Goal: Find specific page/section: Find specific page/section

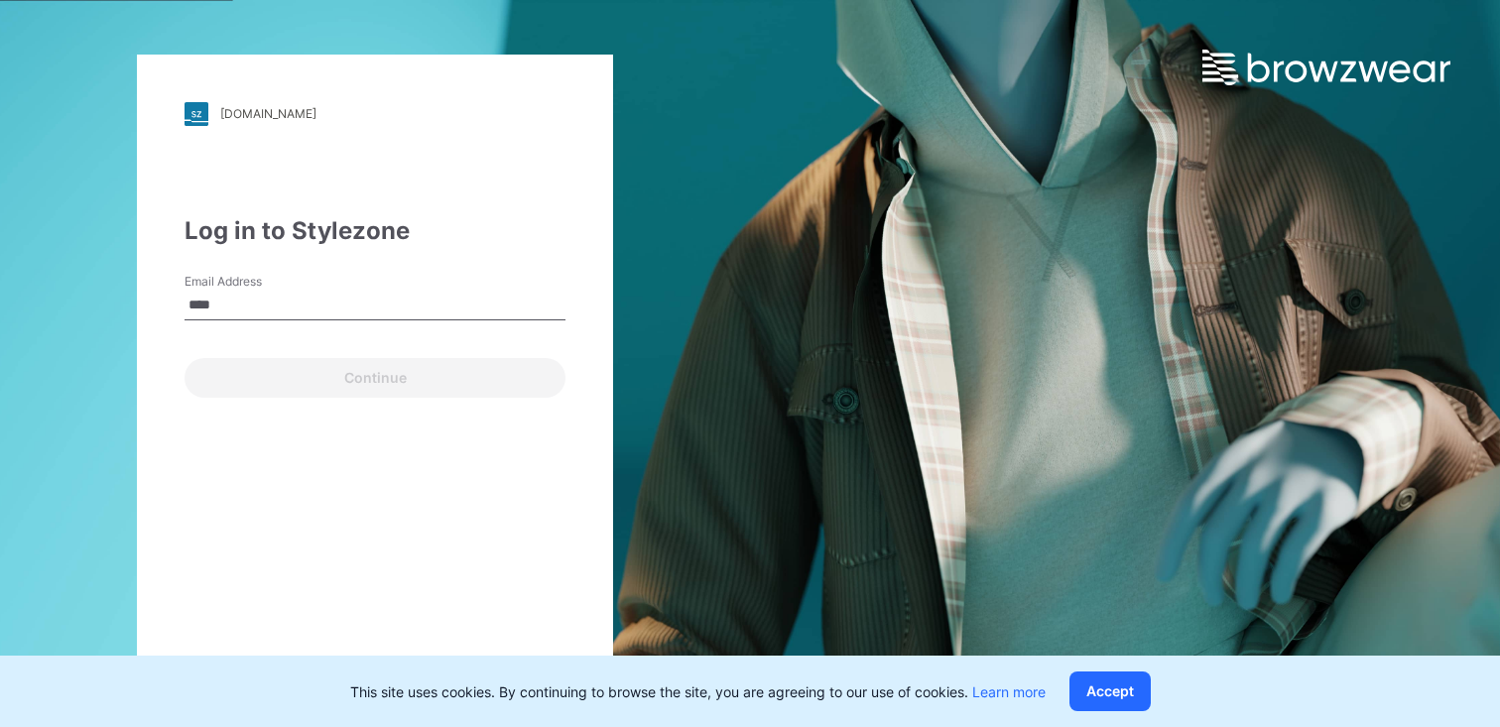
type input "**********"
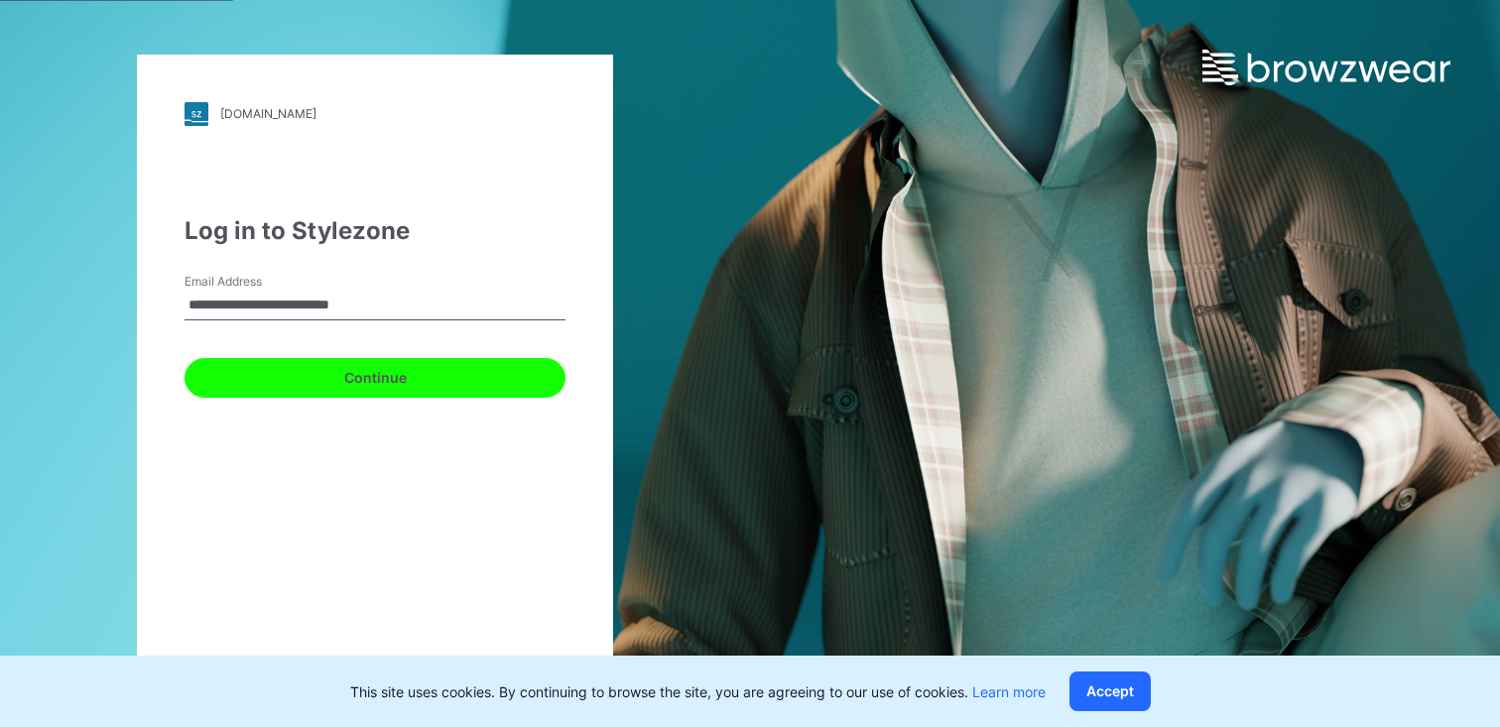
click at [330, 379] on button "Continue" at bounding box center [374, 378] width 381 height 40
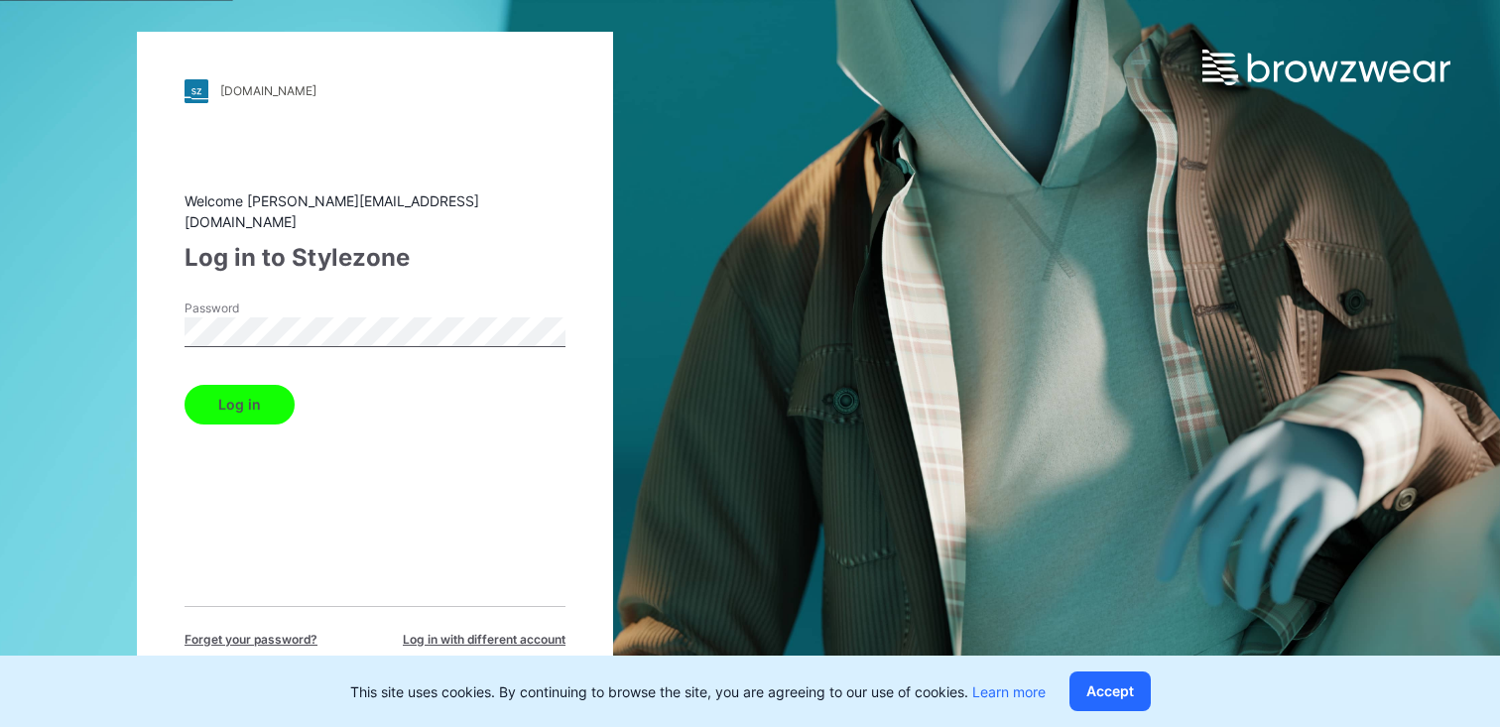
click at [247, 387] on button "Log in" at bounding box center [239, 405] width 110 height 40
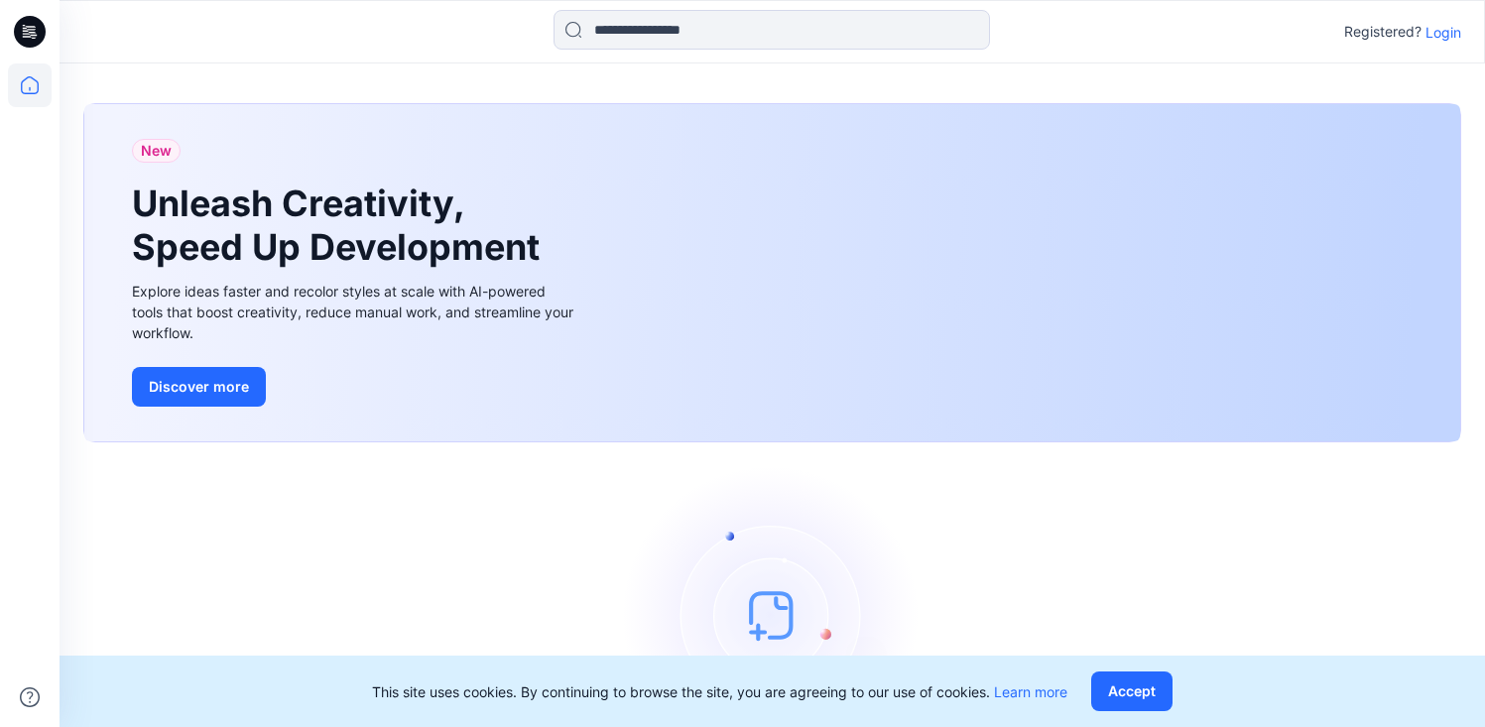
click at [1440, 32] on p "Login" at bounding box center [1443, 32] width 36 height 21
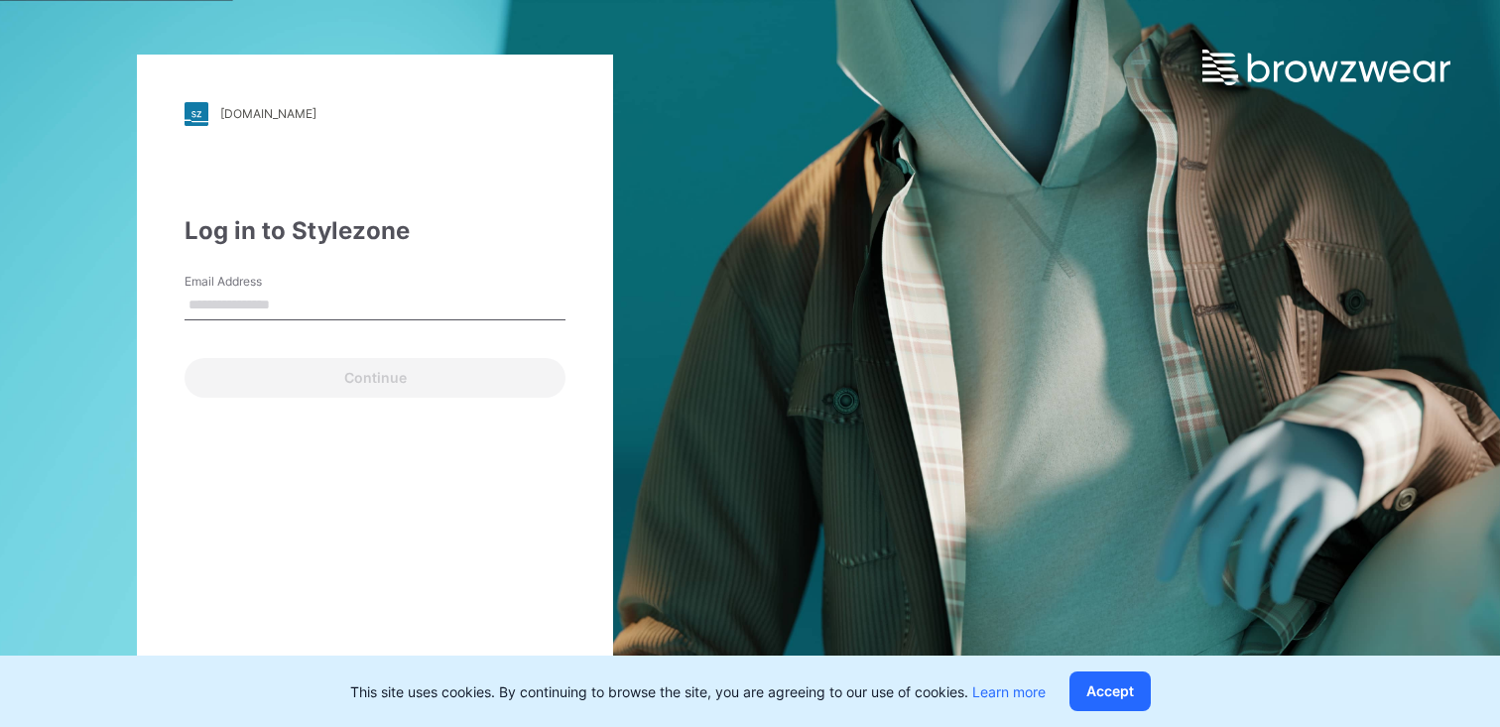
click at [403, 300] on input "Email Address" at bounding box center [374, 306] width 381 height 30
type input "**********"
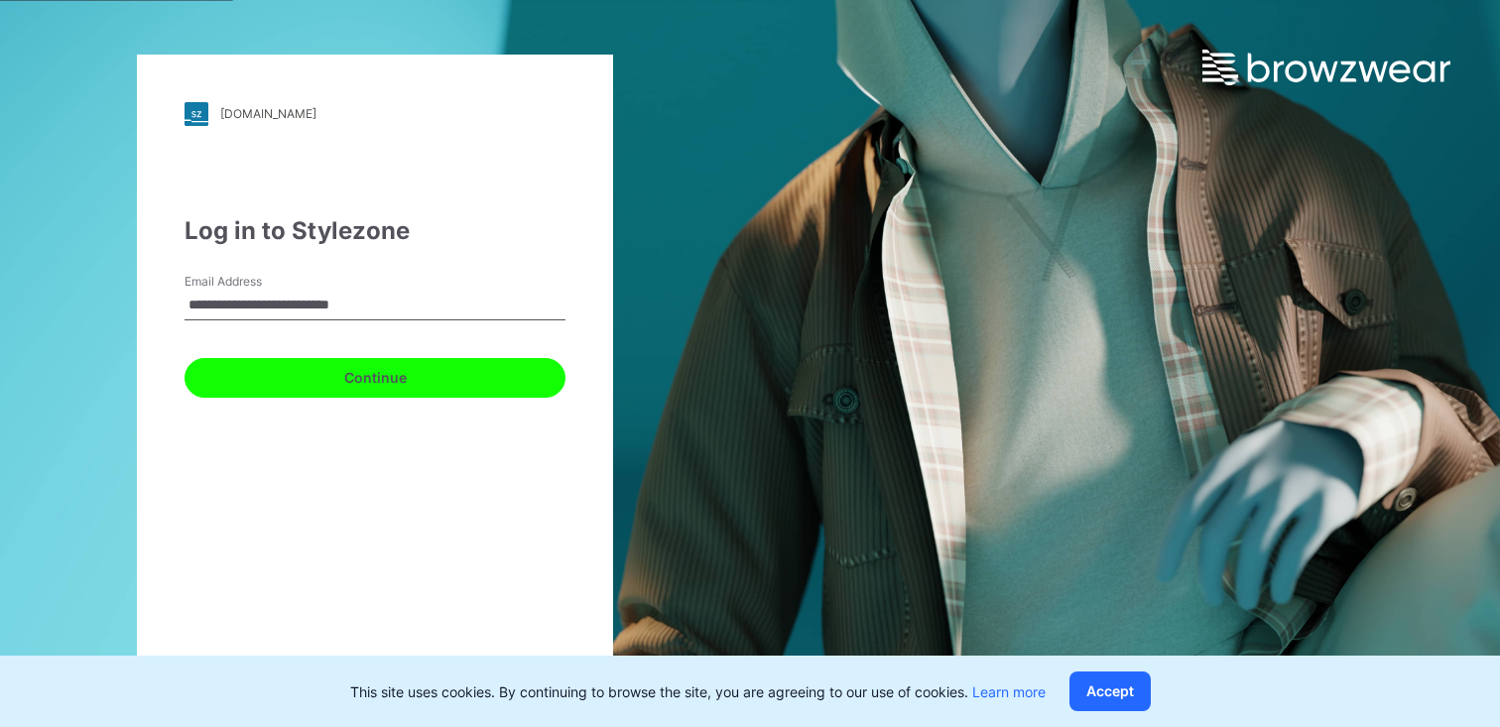
click at [378, 374] on button "Continue" at bounding box center [374, 378] width 381 height 40
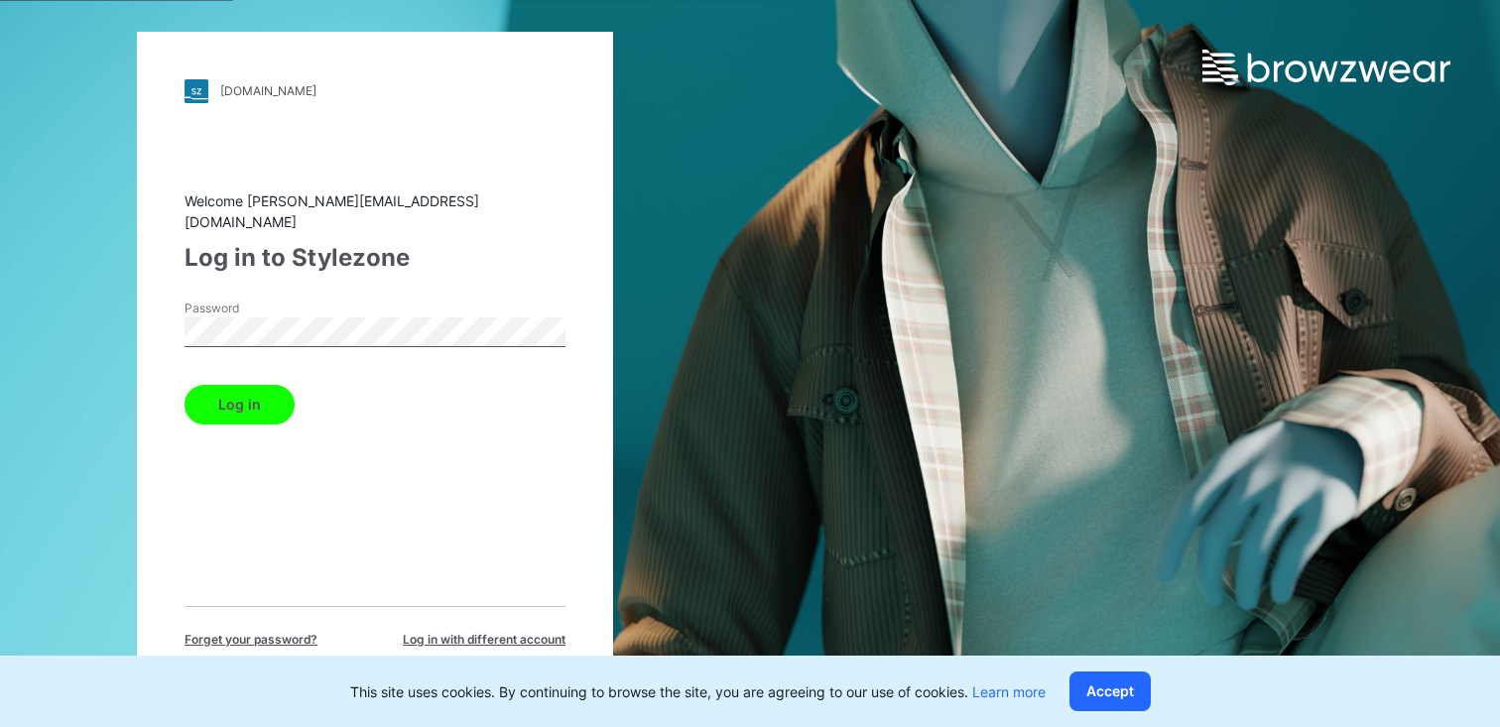
click at [184, 385] on button "Log in" at bounding box center [239, 405] width 110 height 40
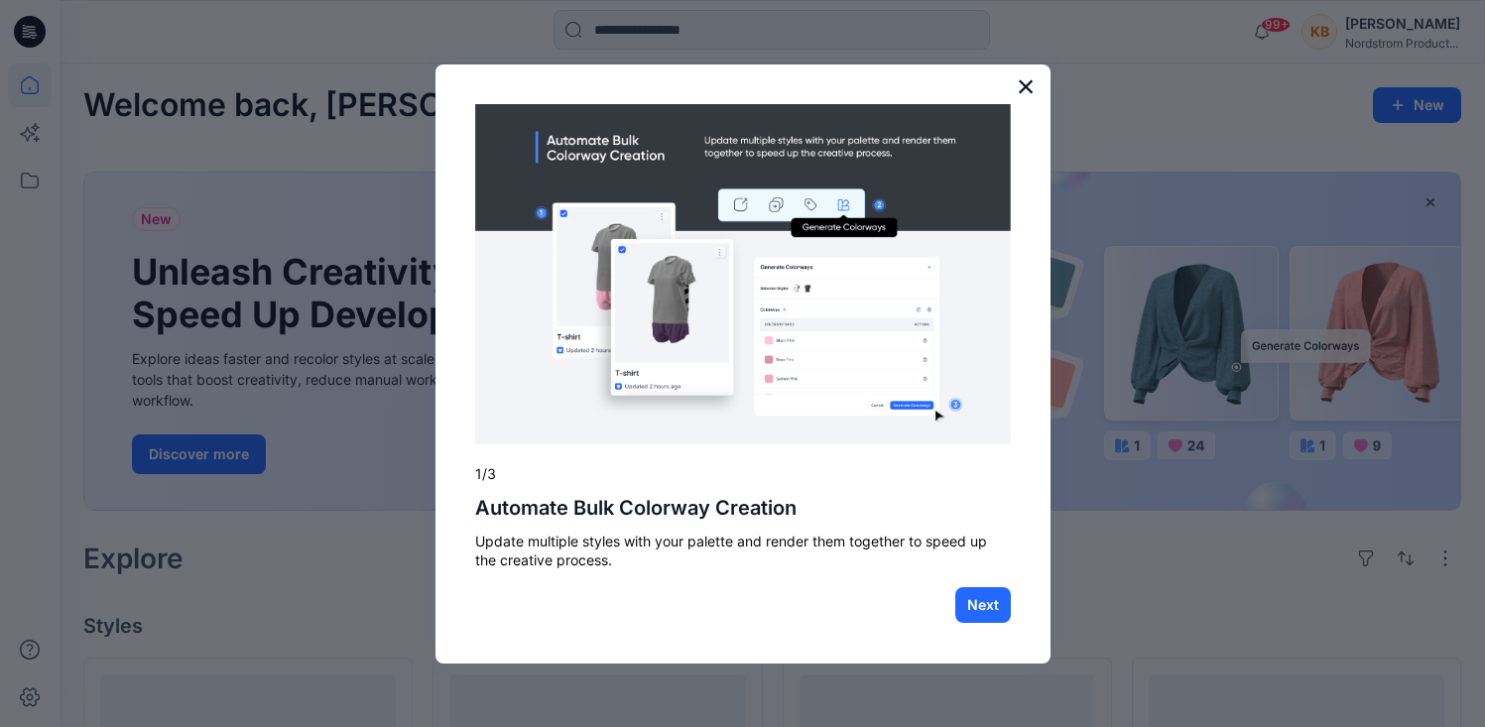
click at [1025, 86] on button "×" at bounding box center [1026, 86] width 19 height 32
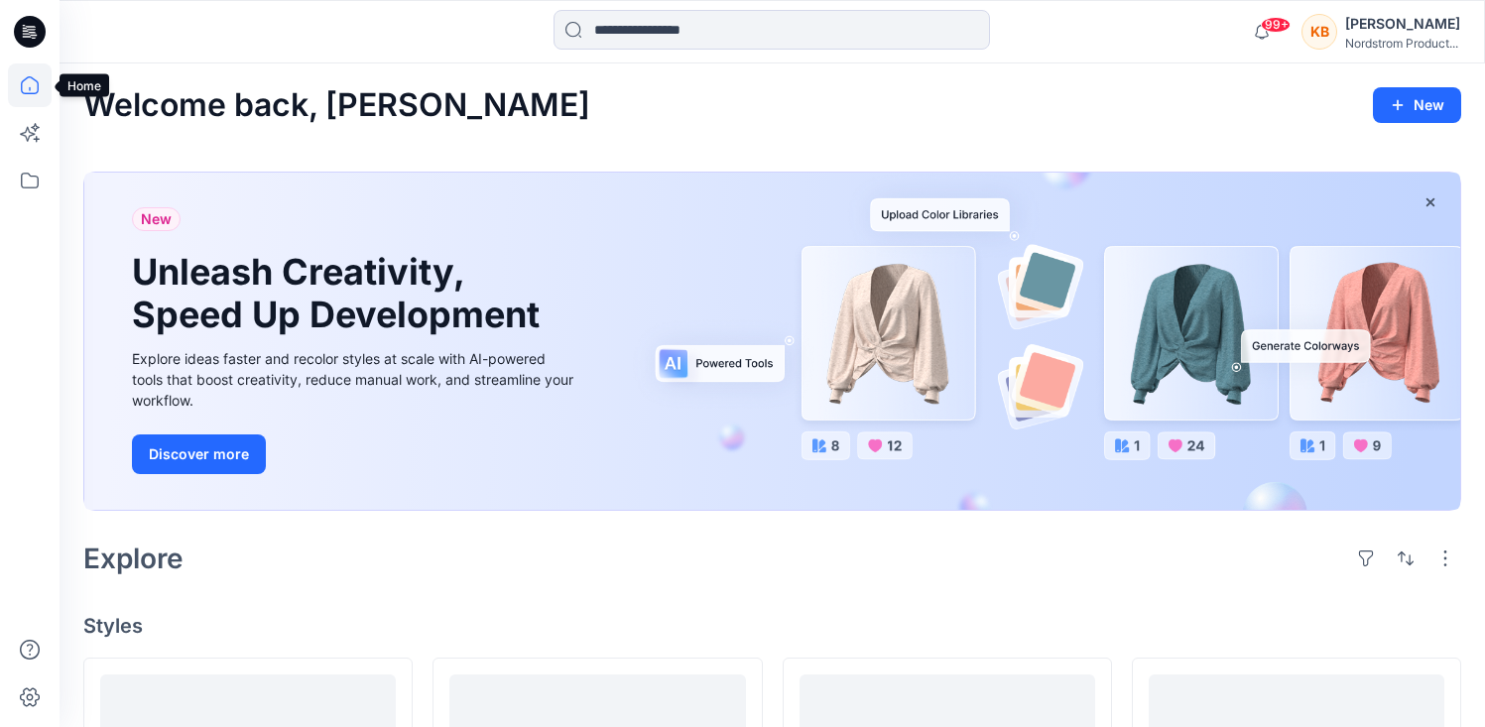
click at [26, 91] on icon at bounding box center [30, 85] width 44 height 44
click at [30, 181] on icon at bounding box center [30, 181] width 44 height 44
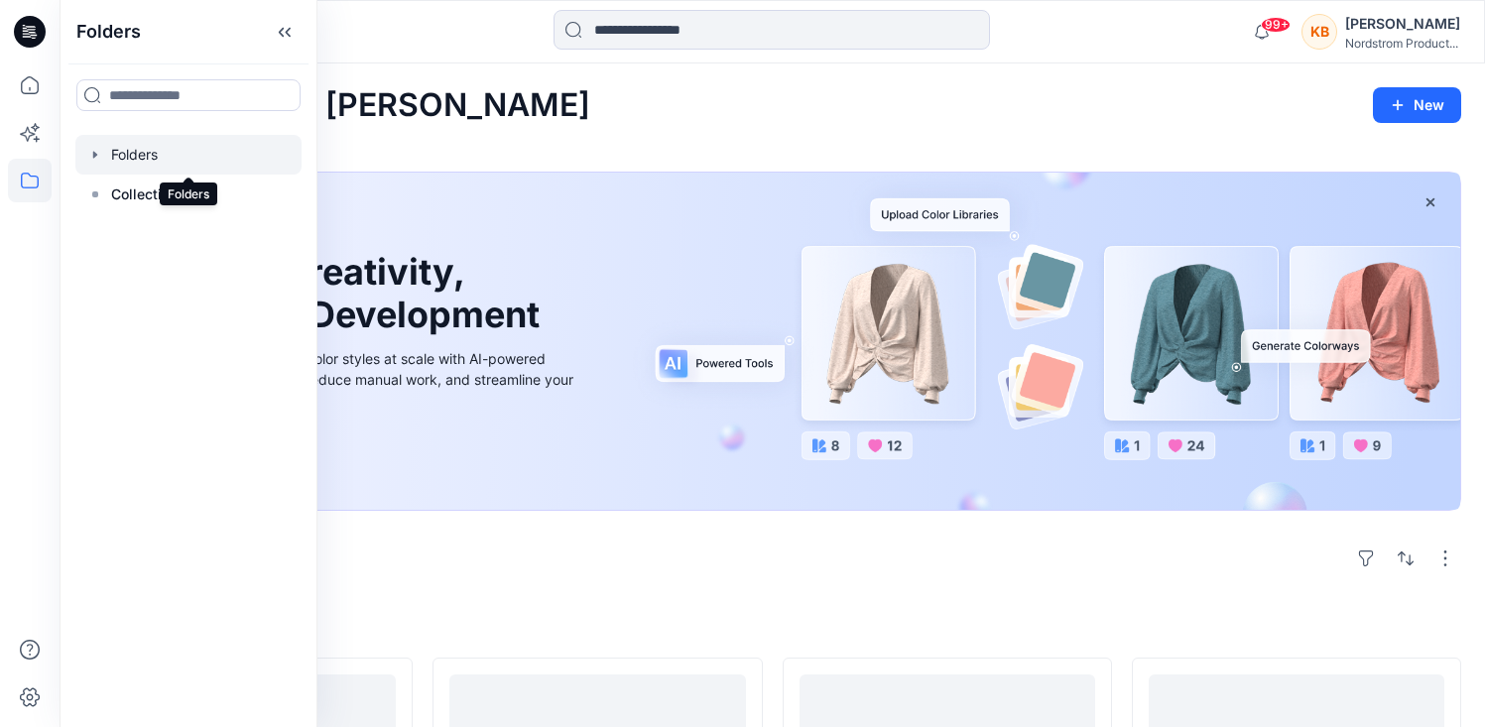
click at [127, 153] on div at bounding box center [188, 155] width 226 height 40
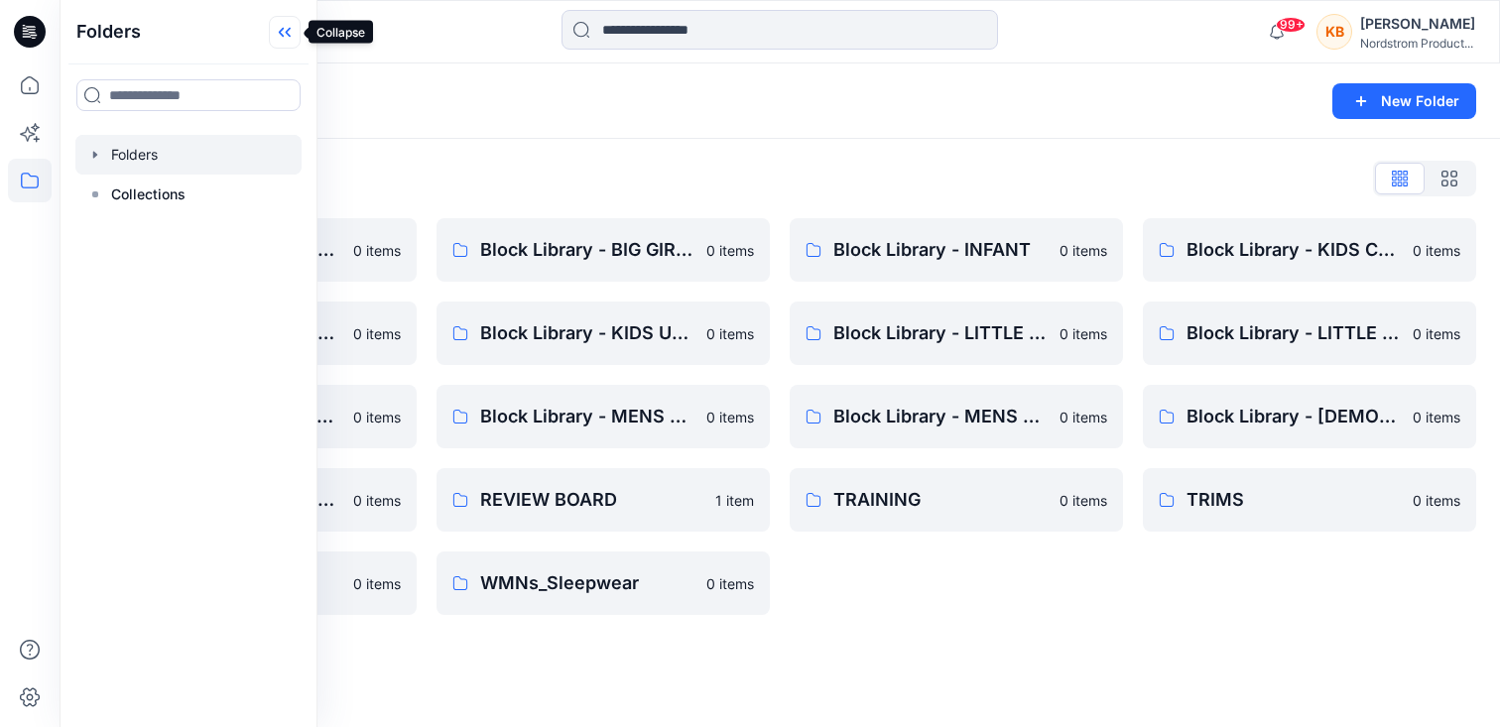
click at [294, 31] on icon at bounding box center [285, 32] width 32 height 33
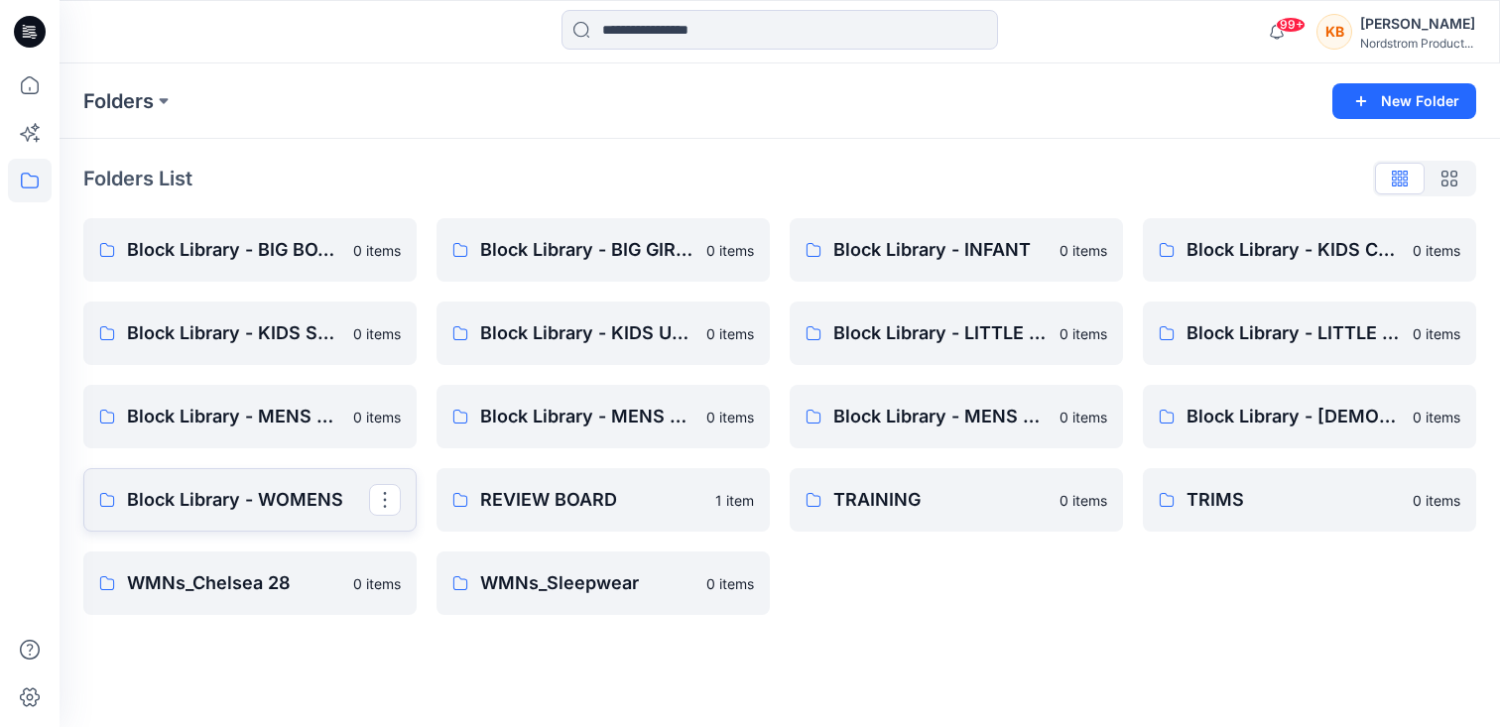
click at [255, 503] on p "Block Library - WOMENS" at bounding box center [248, 500] width 242 height 28
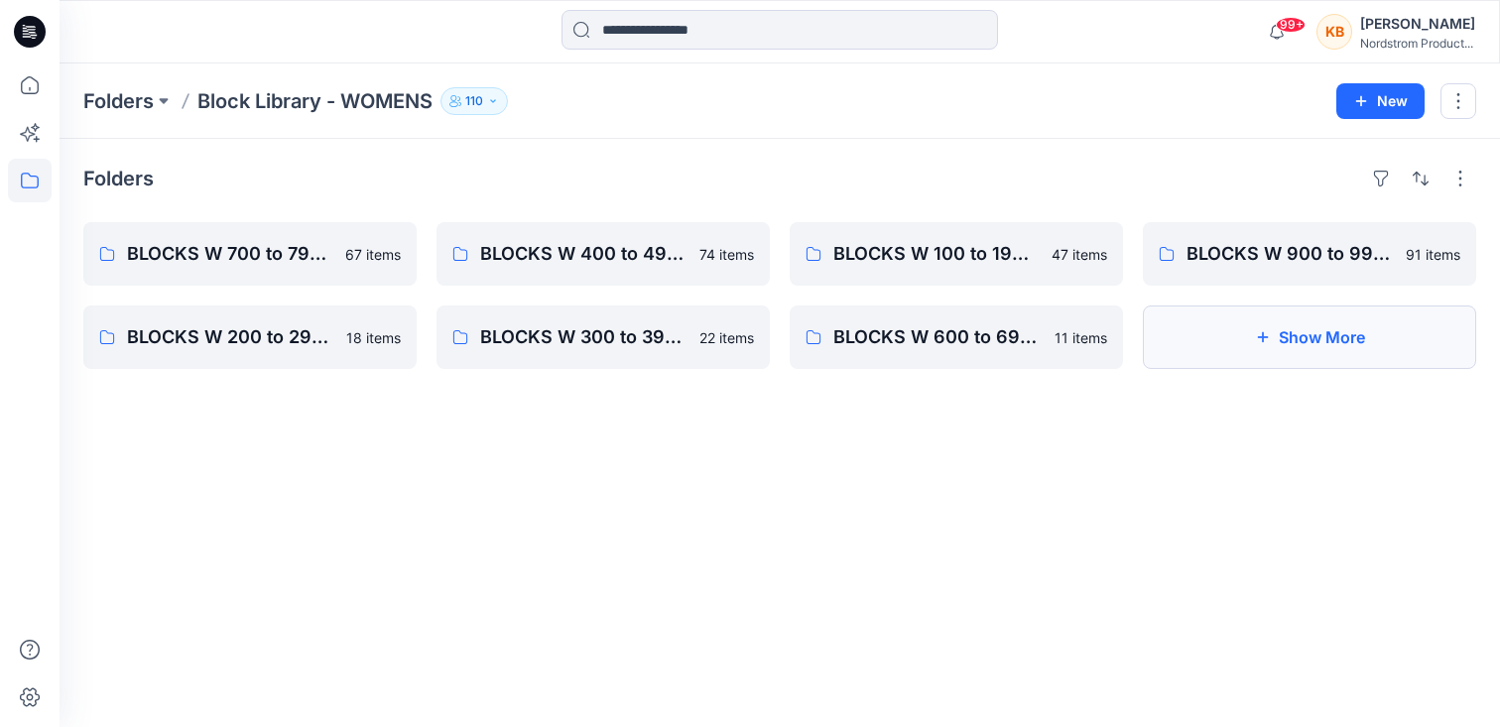
click at [1278, 334] on button "Show More" at bounding box center [1309, 337] width 333 height 63
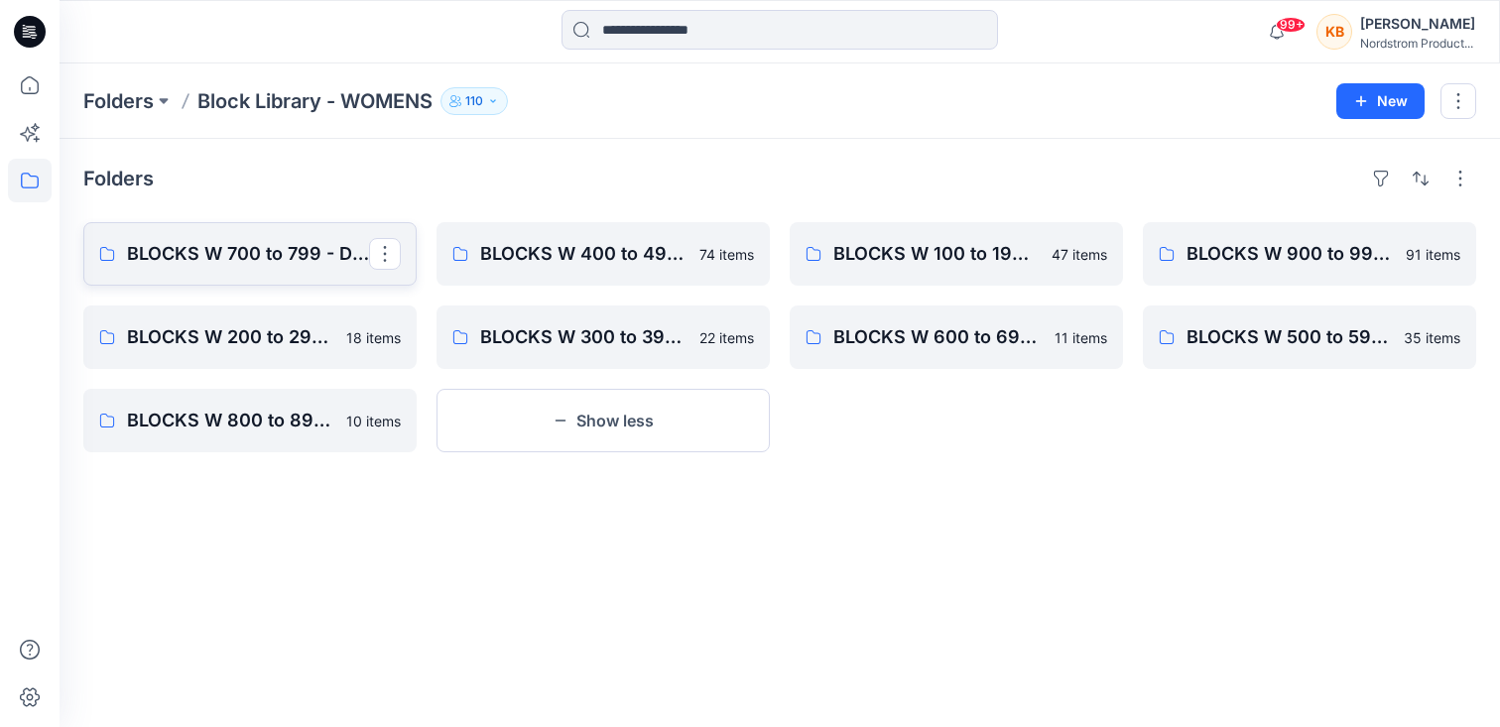
click at [252, 252] on p "BLOCKS W 700 to 799 - Dresses, Cami's, Gowns, Chemise" at bounding box center [248, 254] width 242 height 28
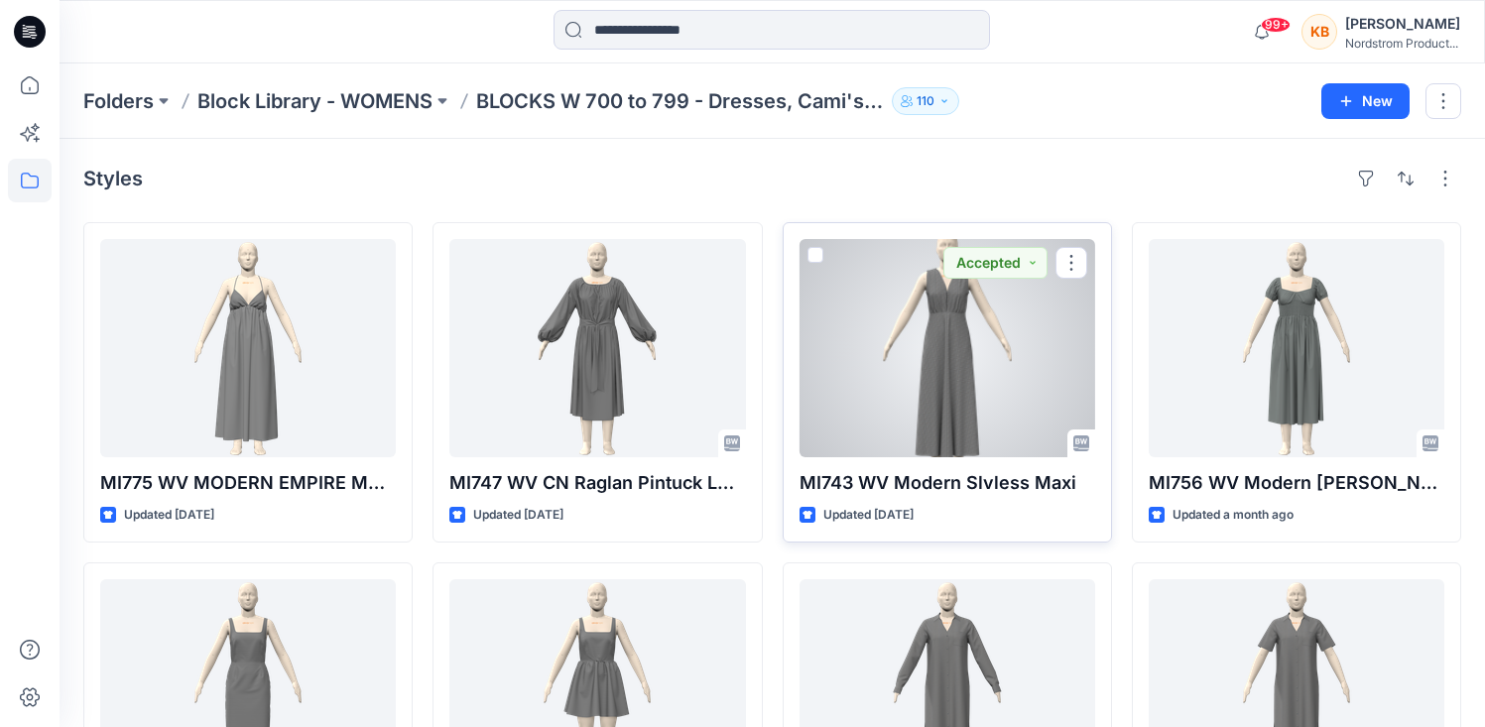
click at [936, 349] on div at bounding box center [947, 348] width 296 height 218
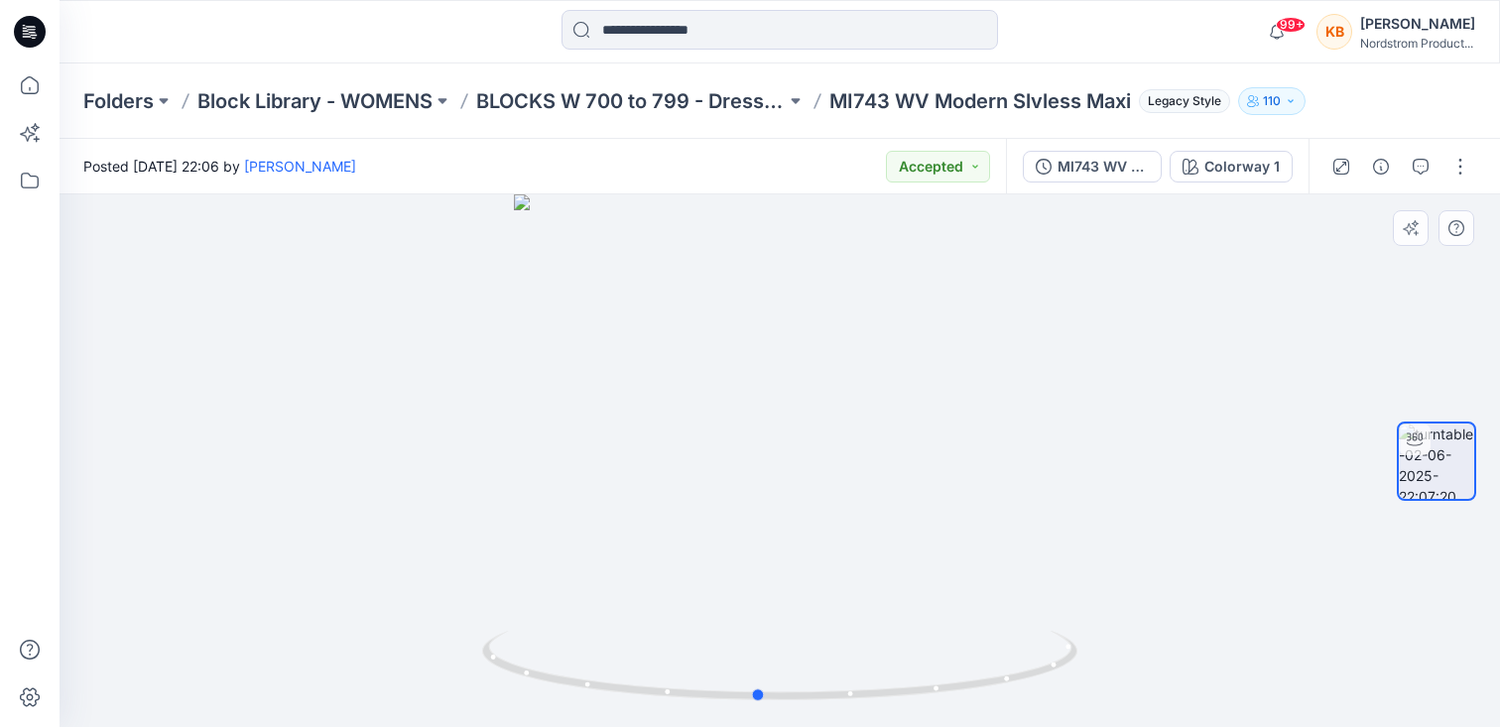
drag, startPoint x: 922, startPoint y: 456, endPoint x: 901, endPoint y: 459, distance: 22.0
click at [901, 459] on div at bounding box center [780, 460] width 1440 height 533
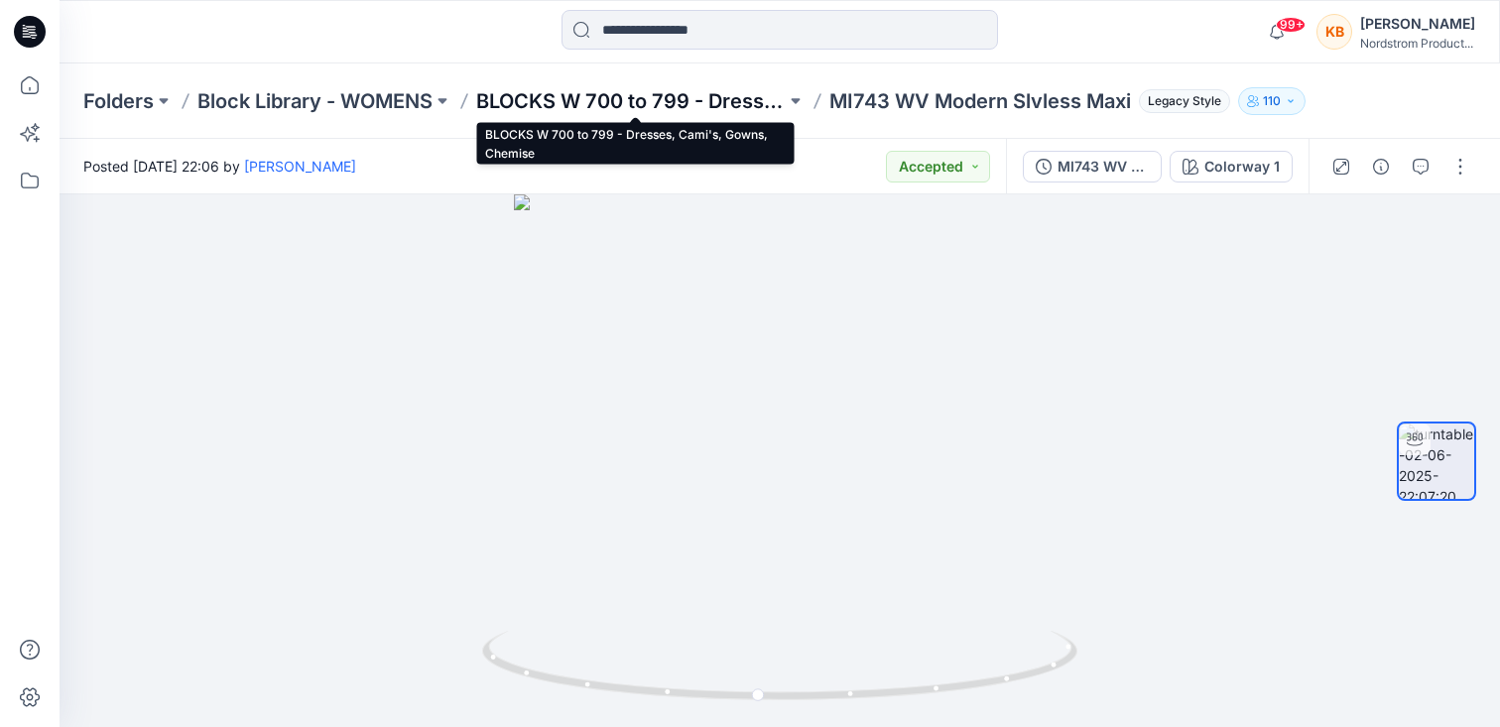
click at [731, 99] on p "BLOCKS W 700 to 799 - Dresses, Cami's, Gowns, Chemise" at bounding box center [630, 101] width 309 height 28
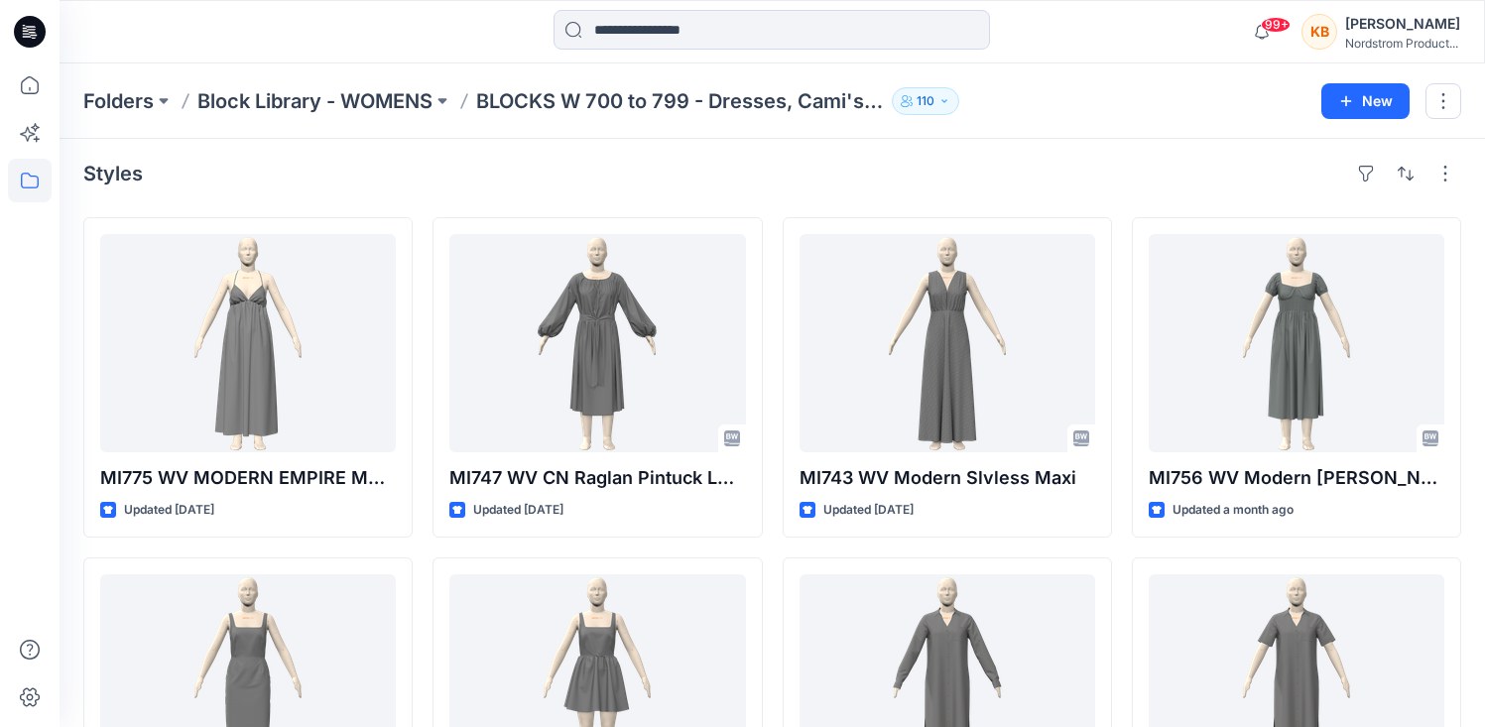
scroll to position [8, 0]
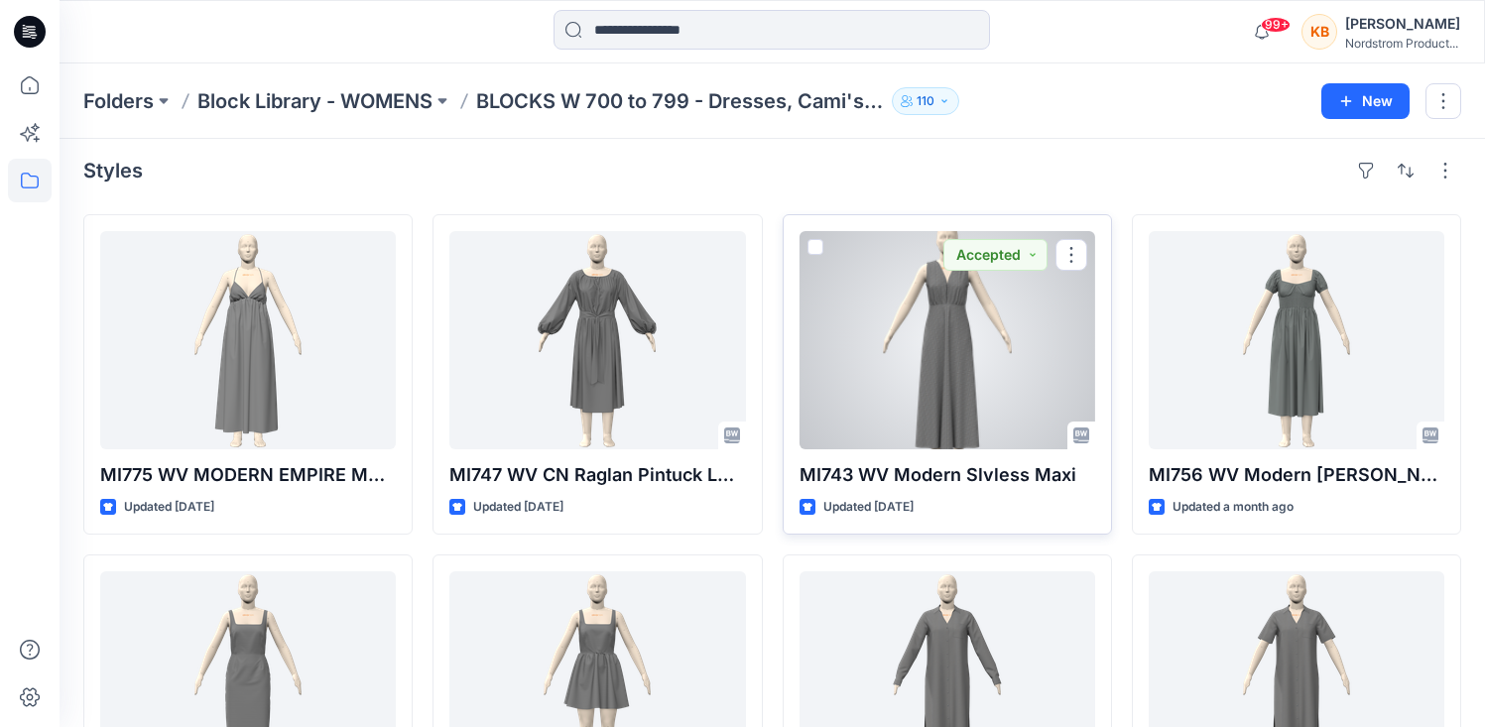
click at [917, 368] on div at bounding box center [947, 340] width 296 height 218
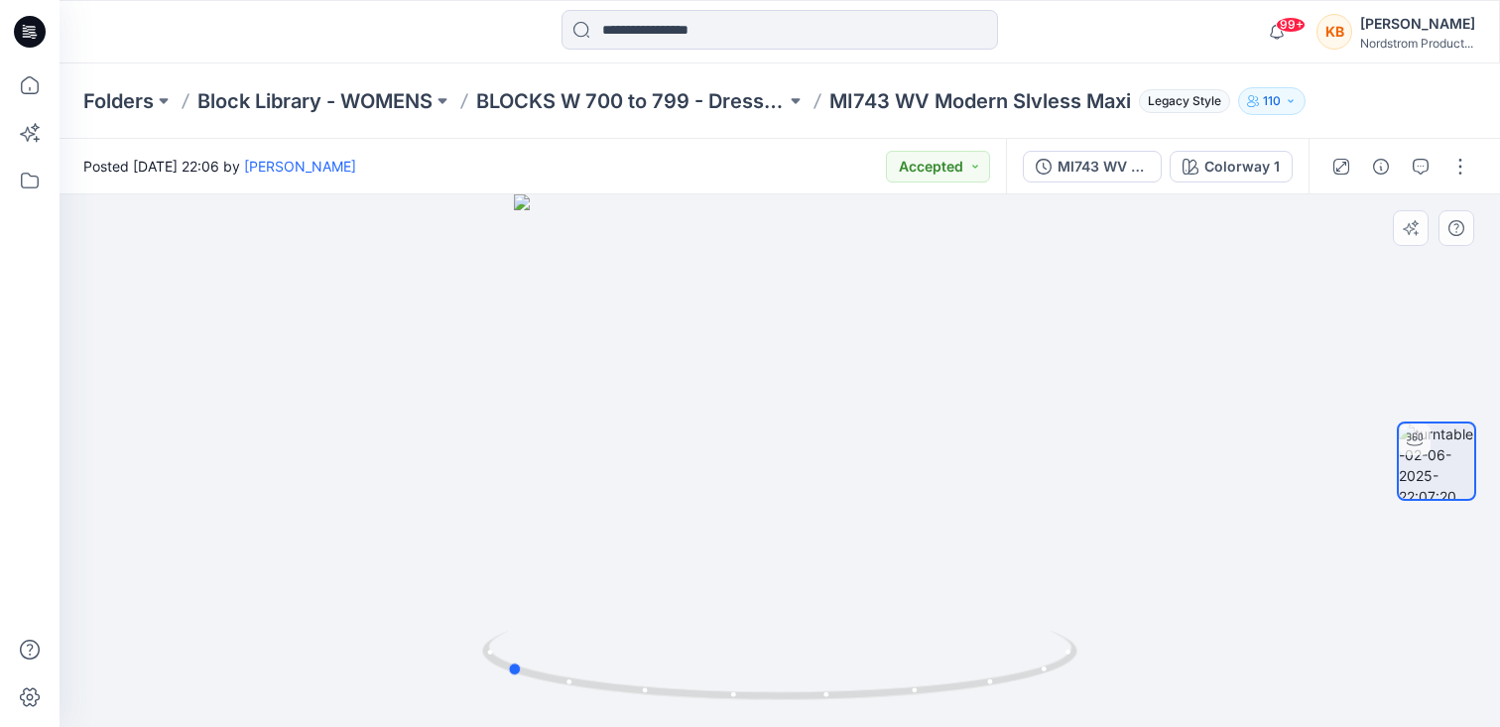
drag, startPoint x: 862, startPoint y: 461, endPoint x: 592, endPoint y: 458, distance: 269.8
click at [591, 458] on div at bounding box center [780, 460] width 1440 height 533
drag, startPoint x: 969, startPoint y: 470, endPoint x: 985, endPoint y: 459, distance: 19.3
click at [985, 459] on div at bounding box center [780, 460] width 1440 height 533
drag, startPoint x: 712, startPoint y: 447, endPoint x: 962, endPoint y: 466, distance: 250.7
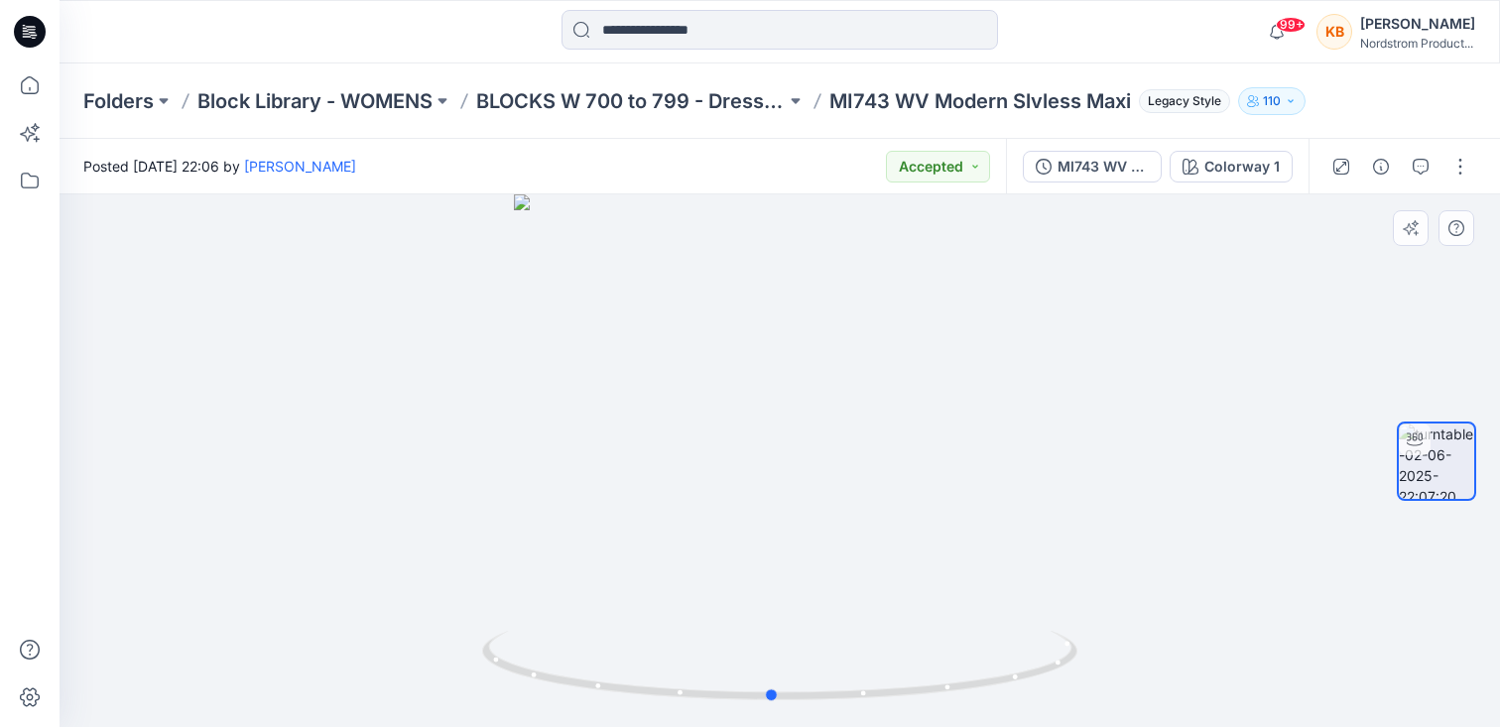
click at [962, 466] on div at bounding box center [780, 460] width 1440 height 533
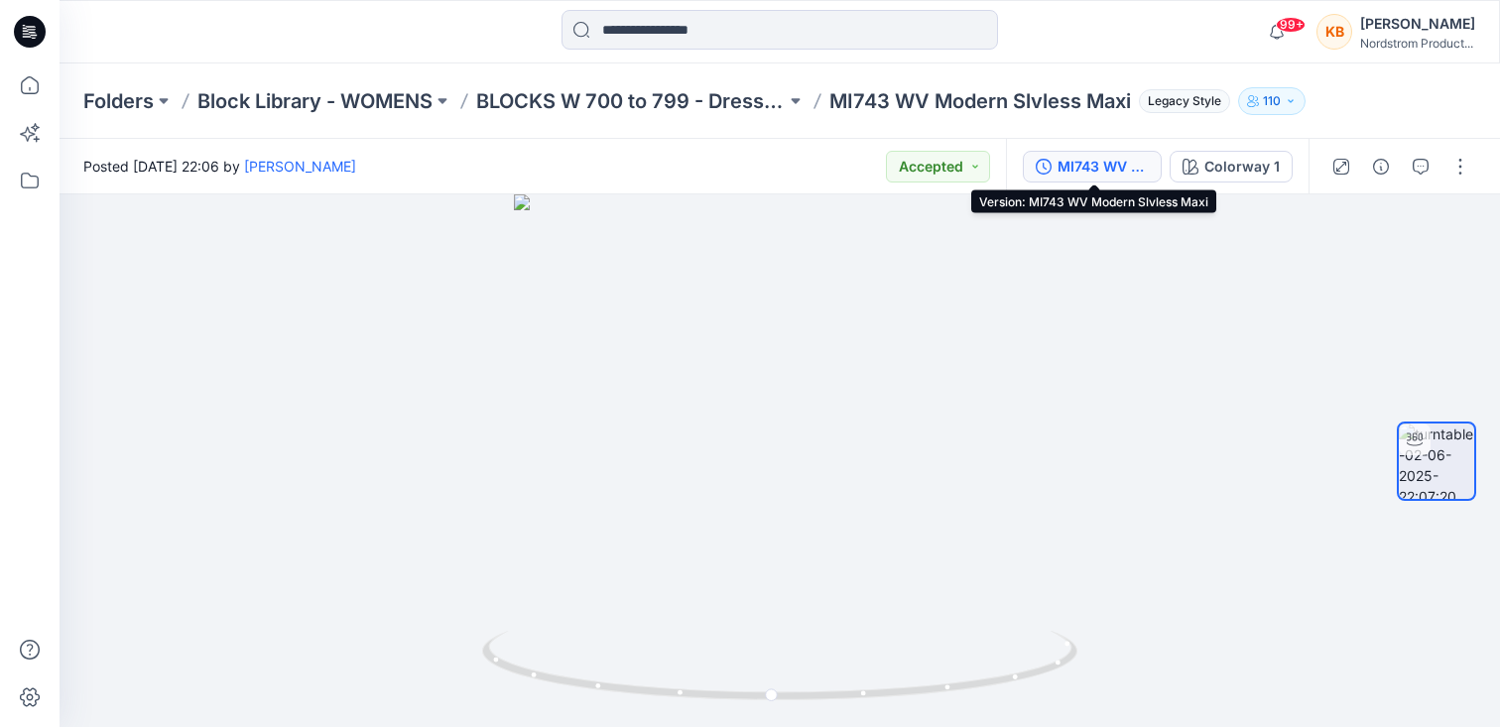
click at [1114, 173] on div "MI743 WV Modern Slvless Maxi" at bounding box center [1102, 167] width 91 height 22
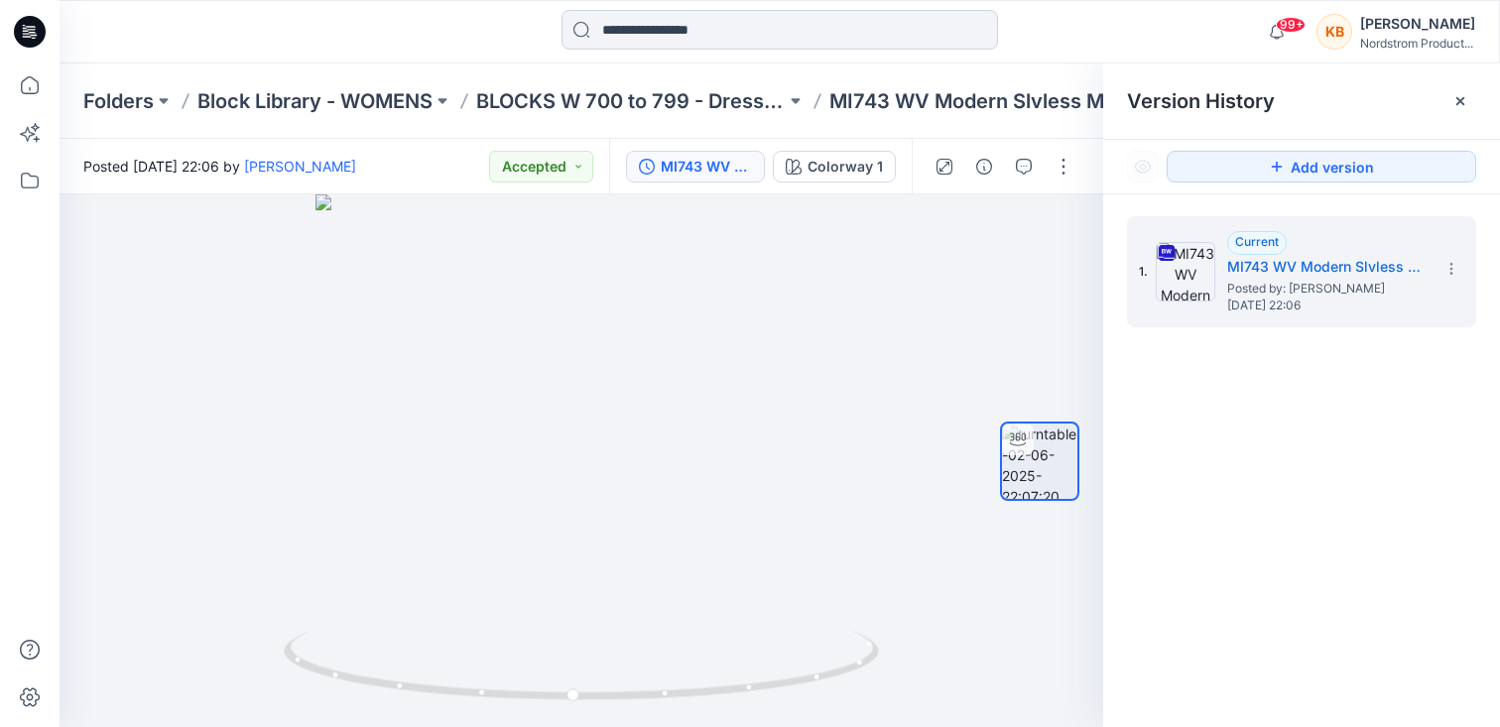
click at [742, 33] on input at bounding box center [779, 30] width 436 height 40
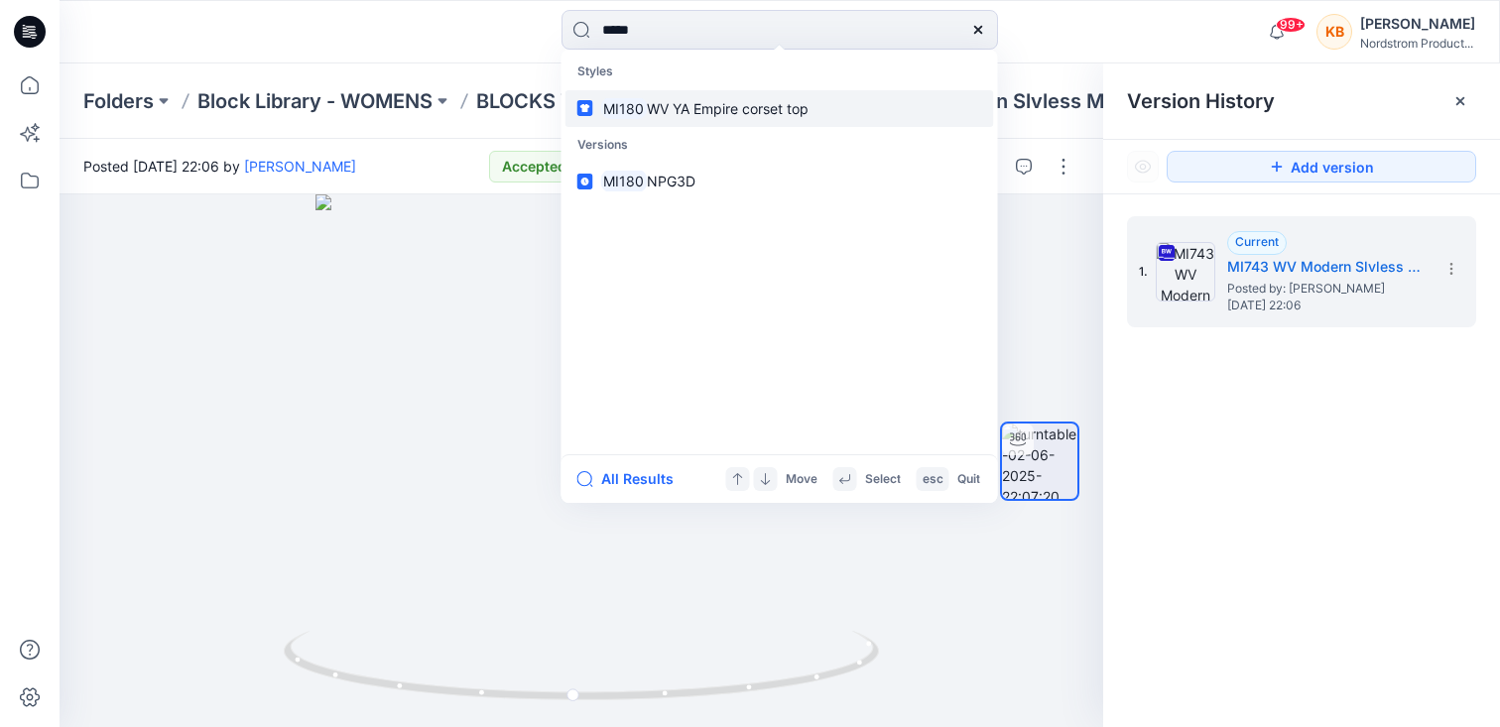
type input "*****"
click at [740, 101] on span "WV YA Empire corset top" at bounding box center [728, 108] width 162 height 17
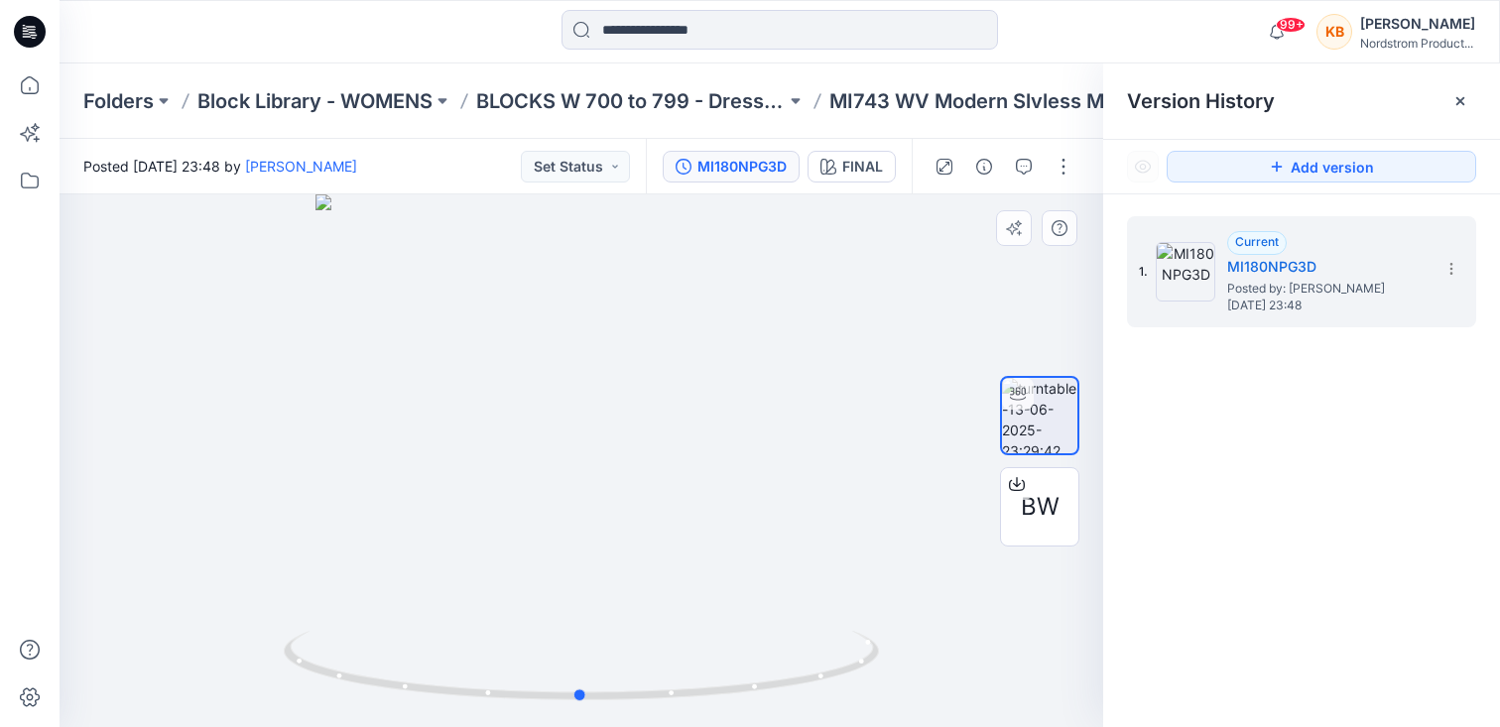
click at [780, 458] on div at bounding box center [581, 460] width 1043 height 533
click at [1262, 263] on h5 "MI180NPG3D" at bounding box center [1326, 267] width 198 height 24
click at [1451, 269] on icon at bounding box center [1450, 269] width 1 height 1
click at [1348, 505] on div "1. Current MI180NPG3D Posted by: [PERSON_NAME] [DATE] 23:48 Duplicate Version R…" at bounding box center [1301, 474] width 397 height 561
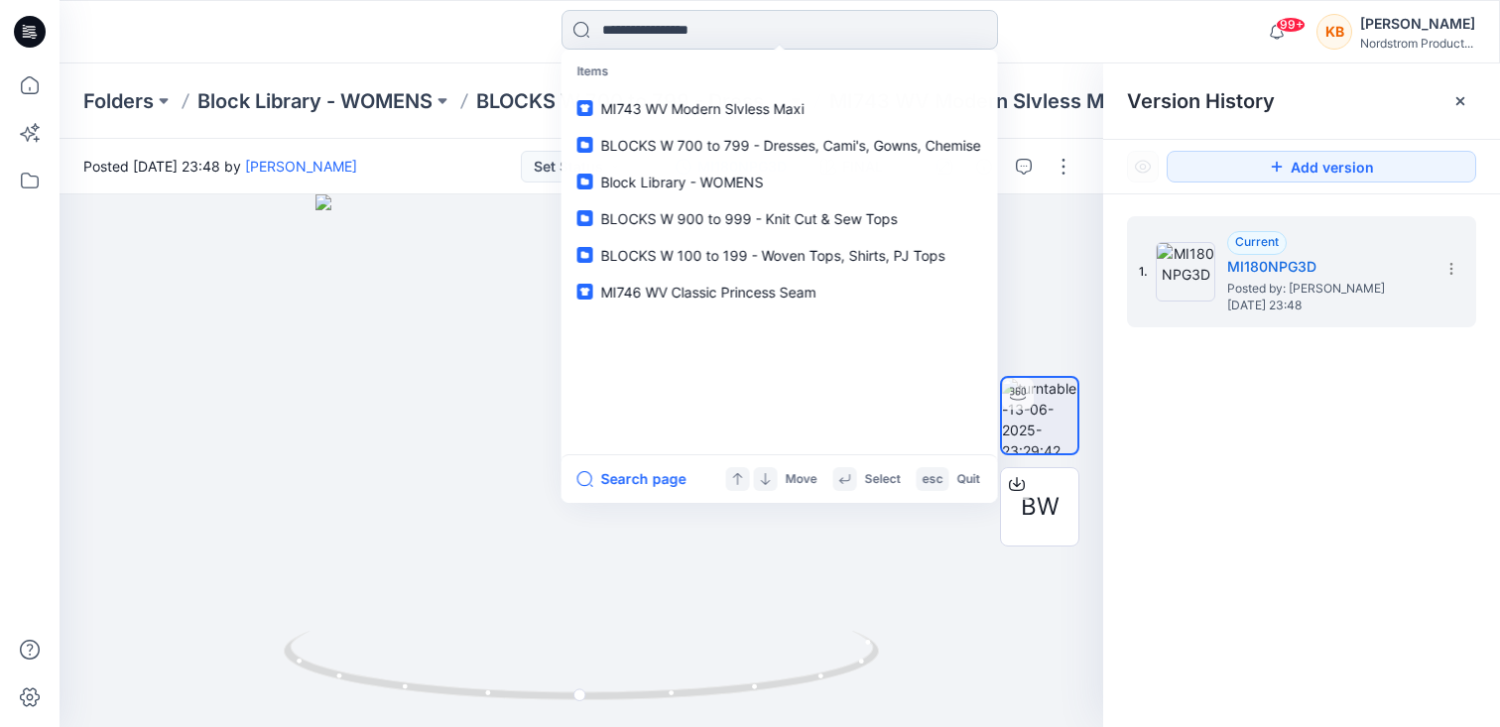
click at [741, 34] on input at bounding box center [779, 30] width 436 height 40
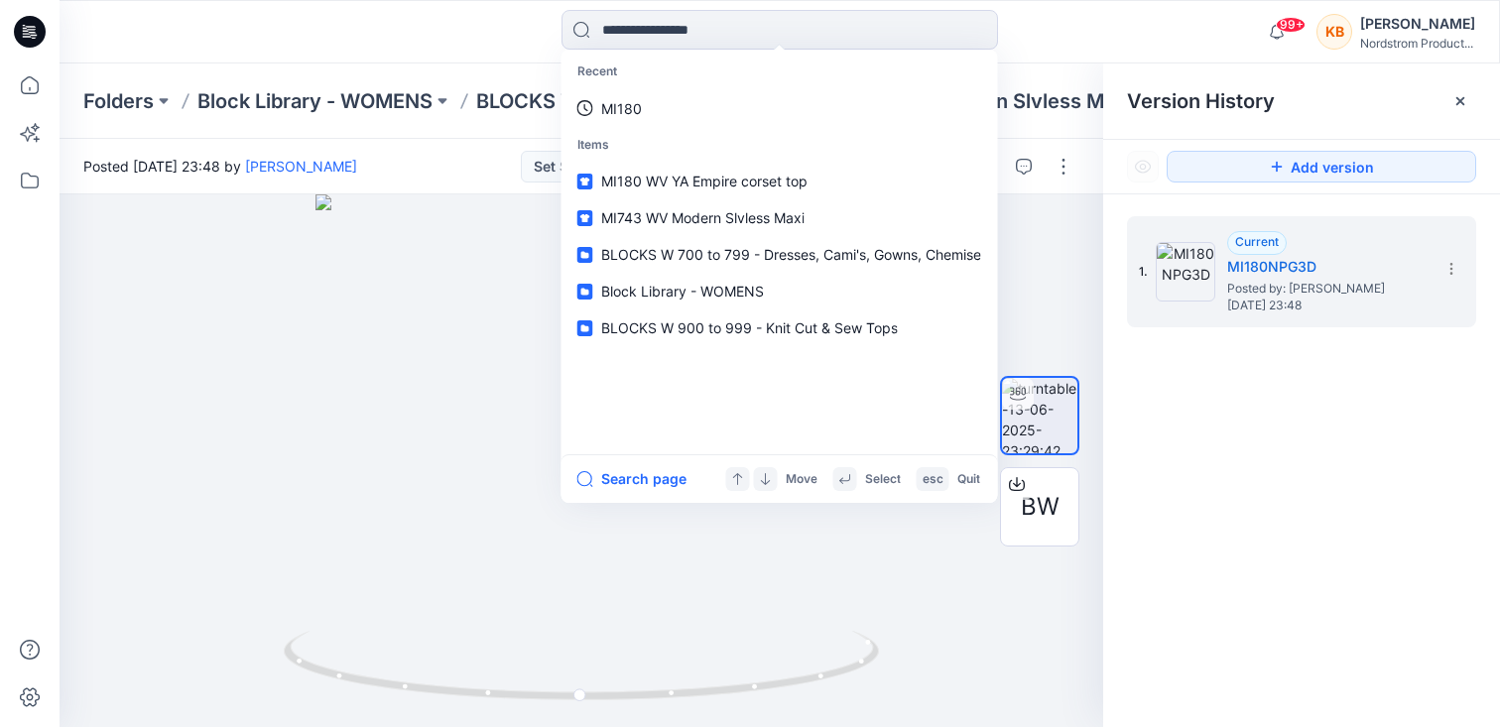
click at [1086, 33] on div "Recent MI180 Items MI180 WV YA Empire corset top MI743 WV Modern Slvless Maxi B…" at bounding box center [780, 32] width 720 height 44
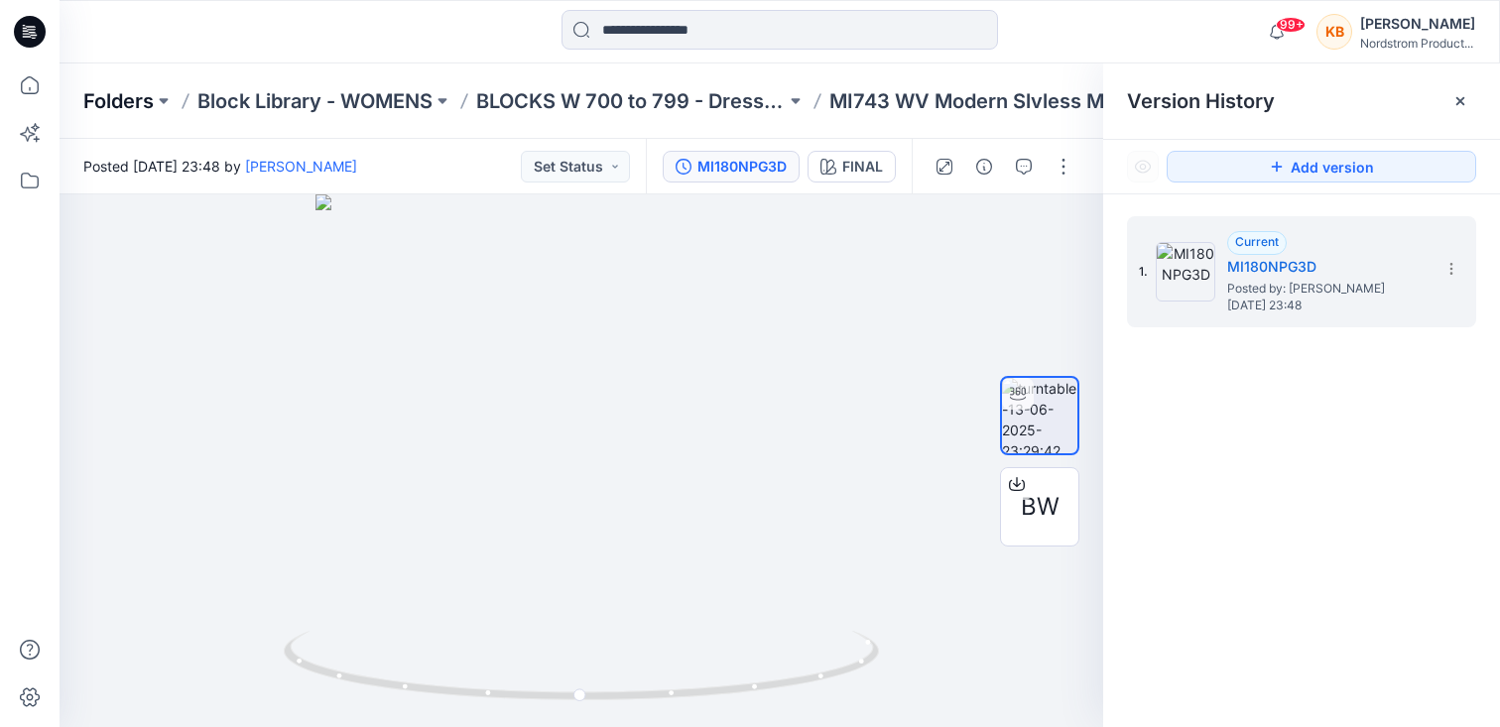
click at [150, 104] on p "Folders" at bounding box center [118, 101] width 70 height 28
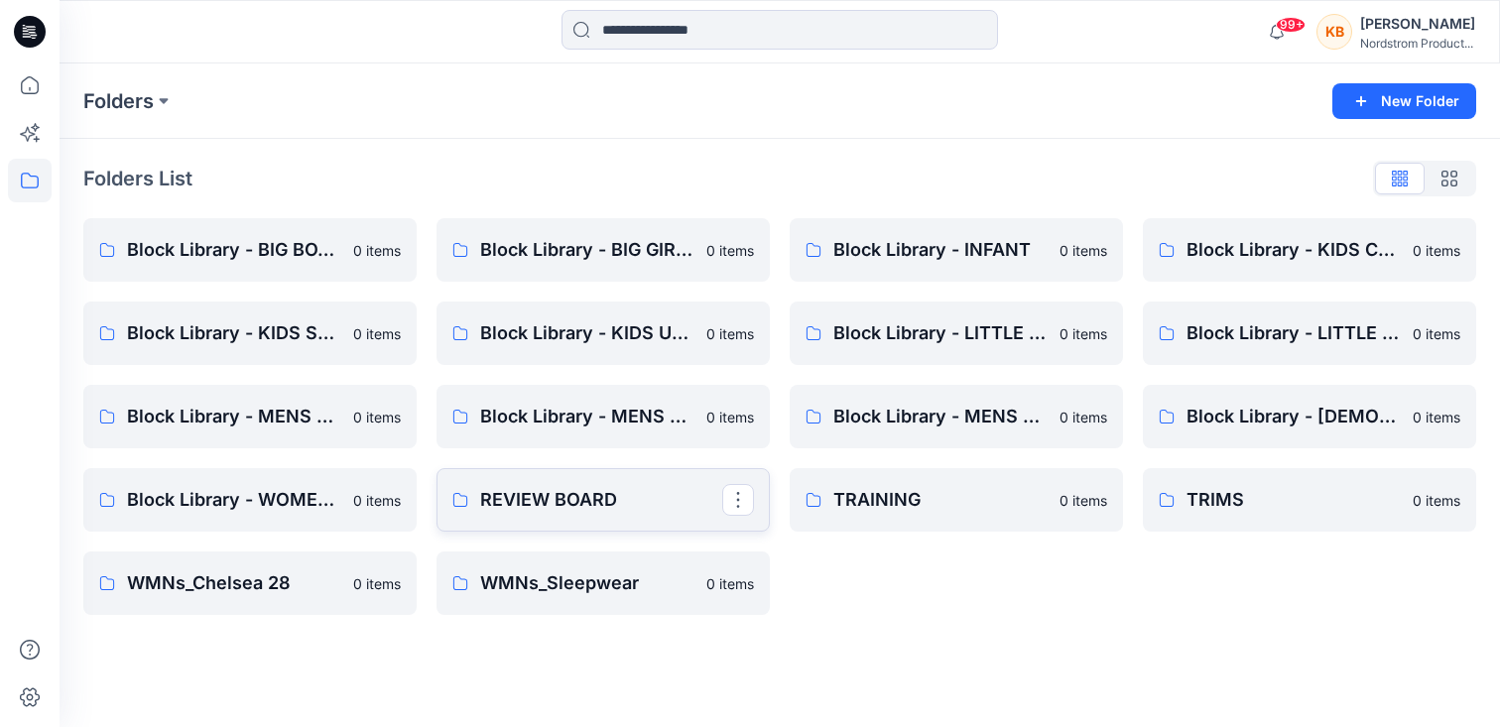
click at [564, 498] on p "REVIEW BOARD" at bounding box center [601, 500] width 242 height 28
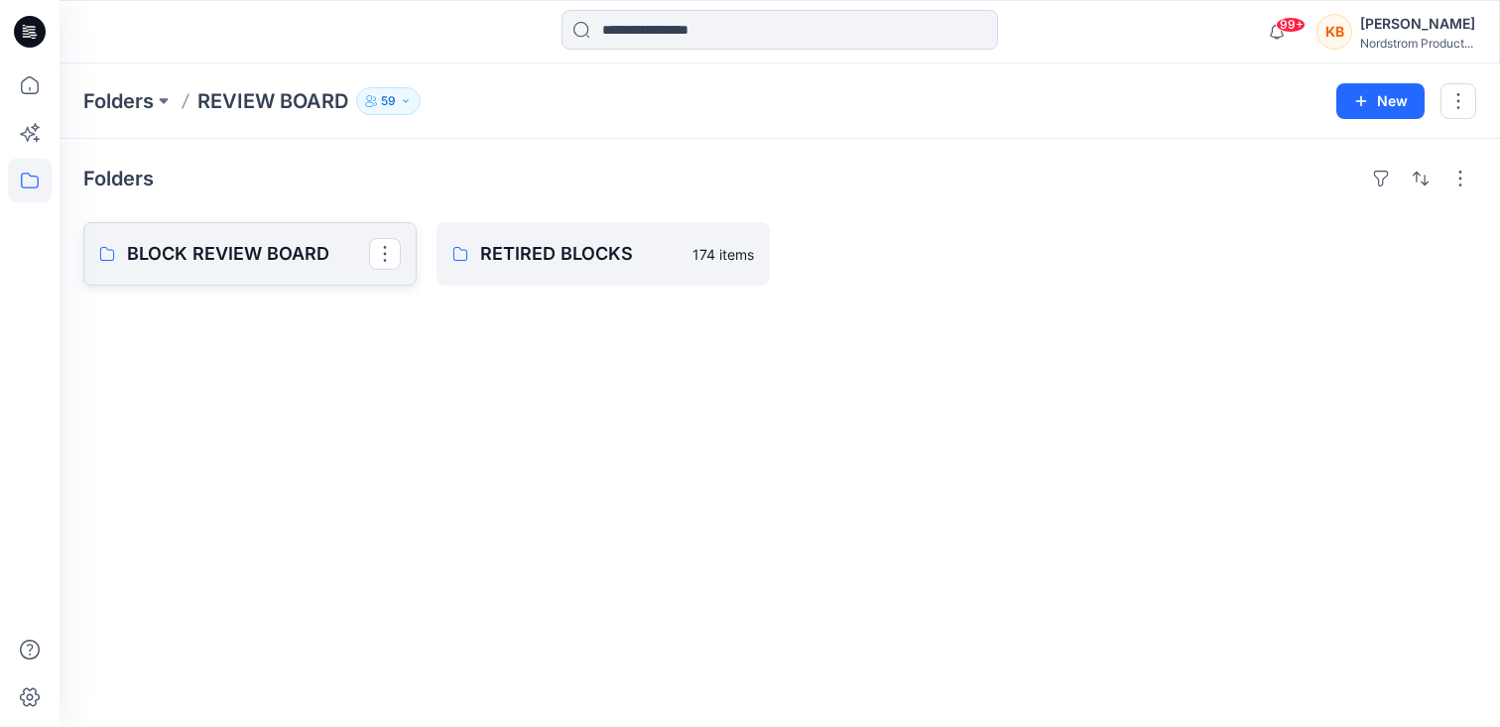
click at [290, 256] on p "BLOCK REVIEW BOARD" at bounding box center [248, 254] width 242 height 28
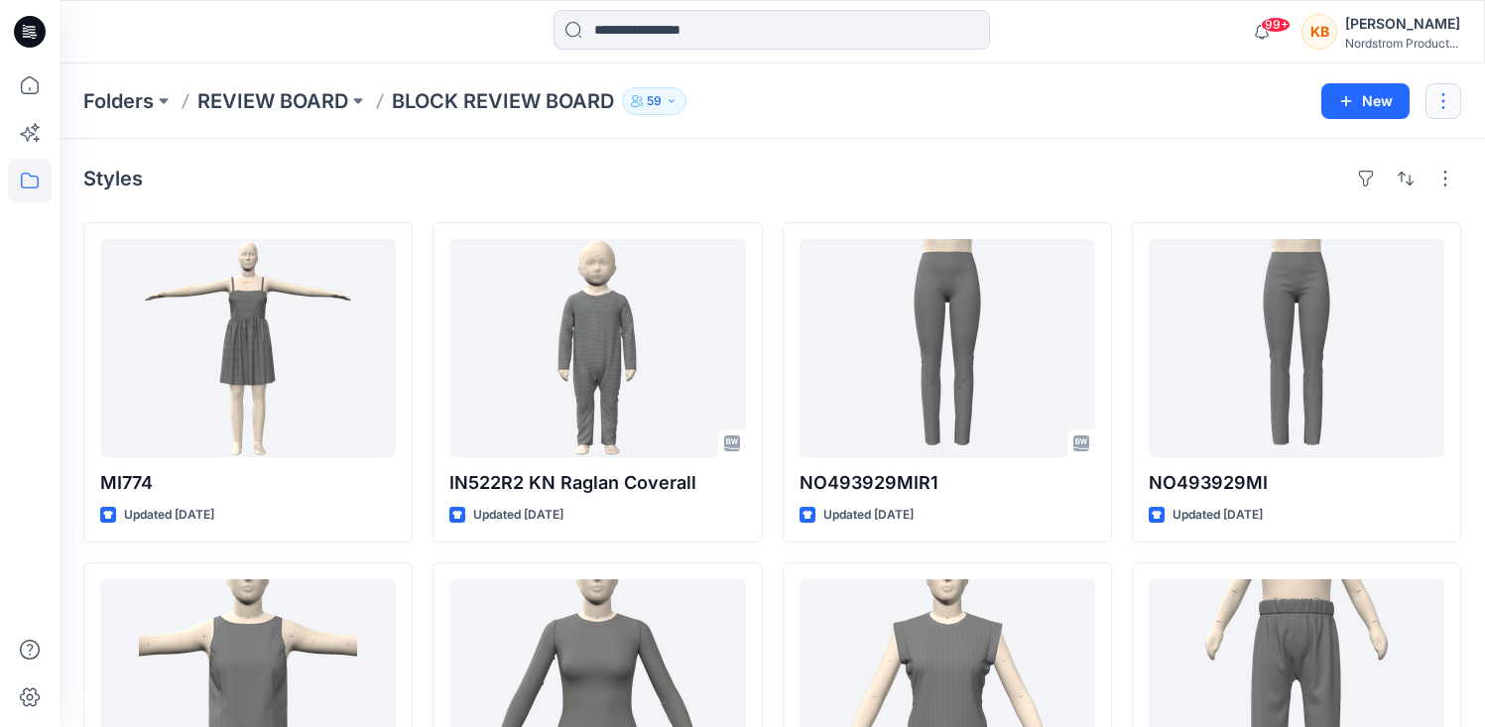
click at [1436, 109] on button "button" at bounding box center [1443, 101] width 36 height 36
click at [1125, 117] on div "Folders REVIEW BOARD BLOCK REVIEW BOARD 59 New Edit Duplicate to... Delete Fold…" at bounding box center [772, 100] width 1425 height 75
click at [676, 99] on icon "button" at bounding box center [672, 101] width 12 height 12
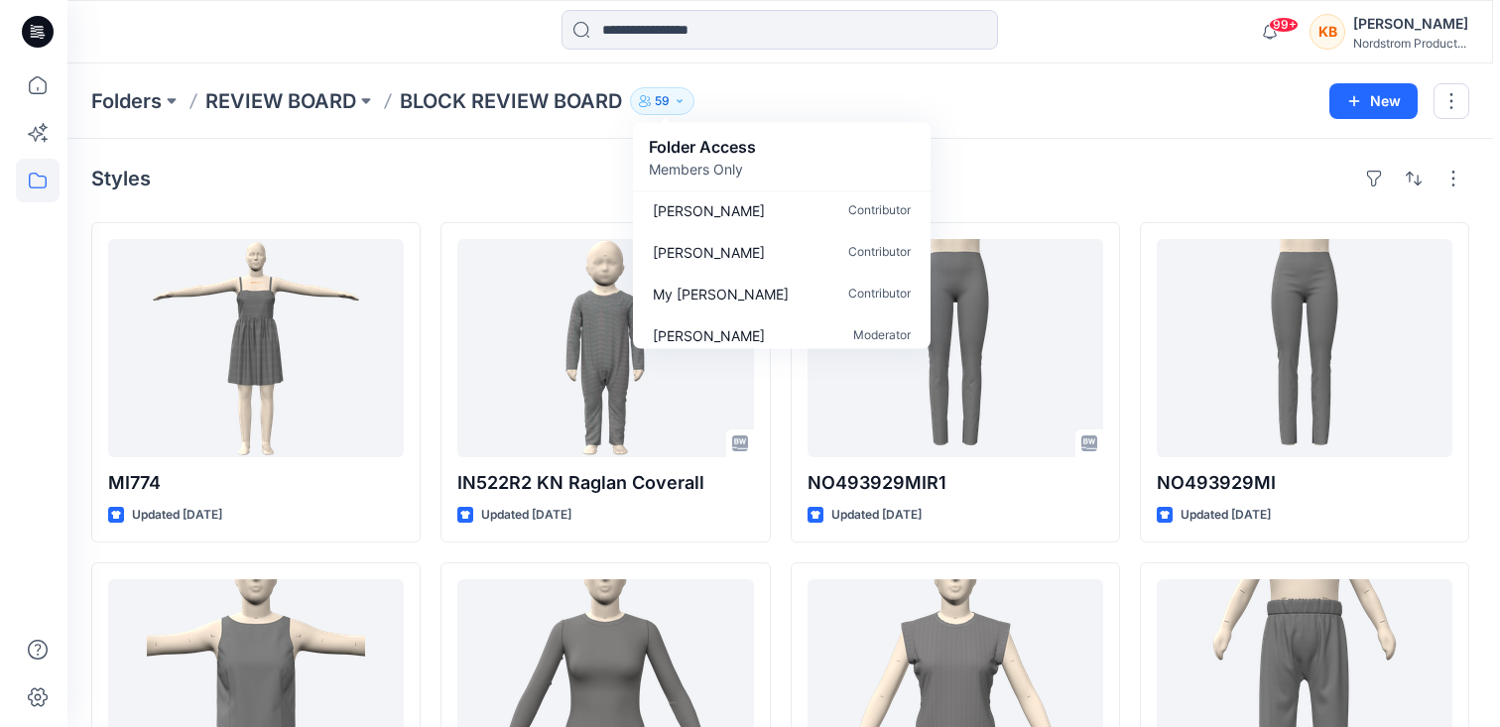
scroll to position [965, 0]
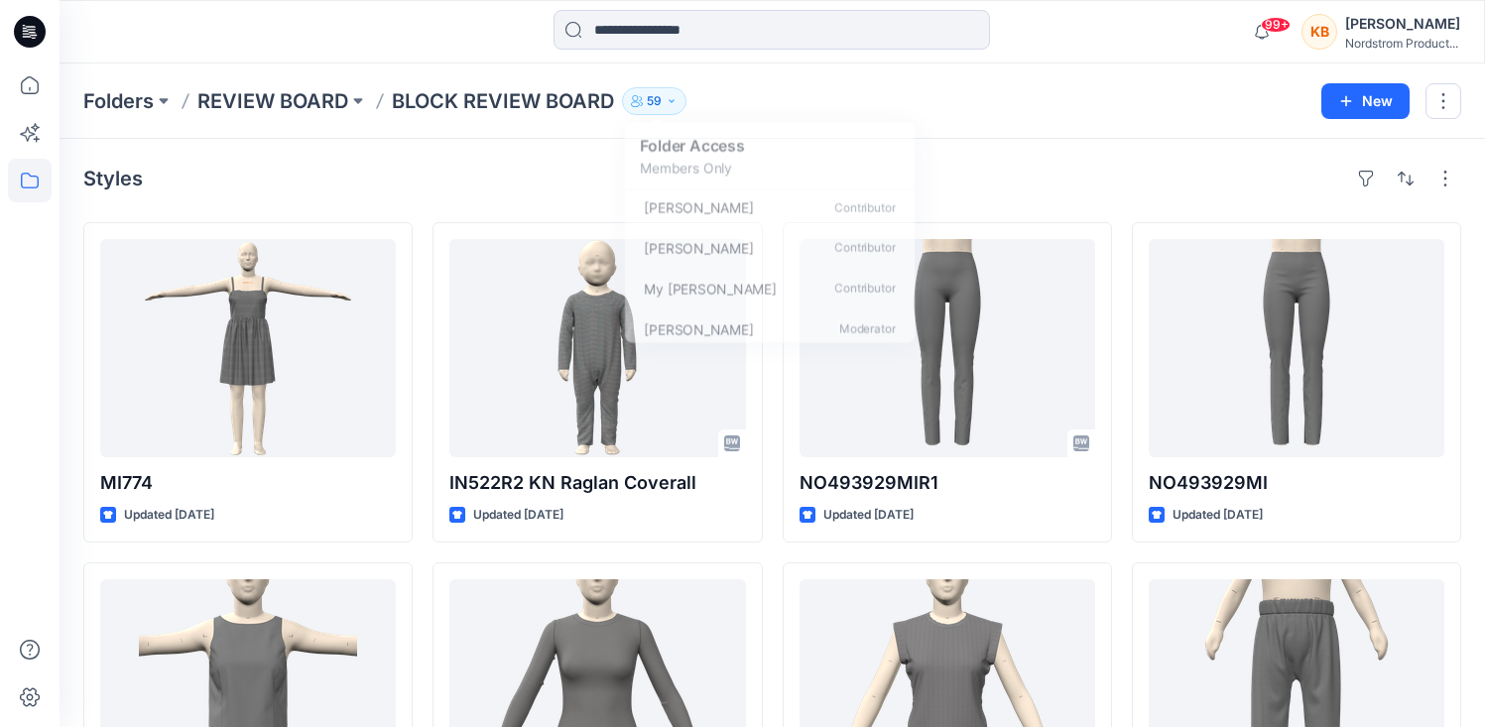
click at [557, 180] on div "Styles" at bounding box center [772, 179] width 1378 height 32
click at [1329, 26] on div "KB" at bounding box center [1319, 32] width 36 height 36
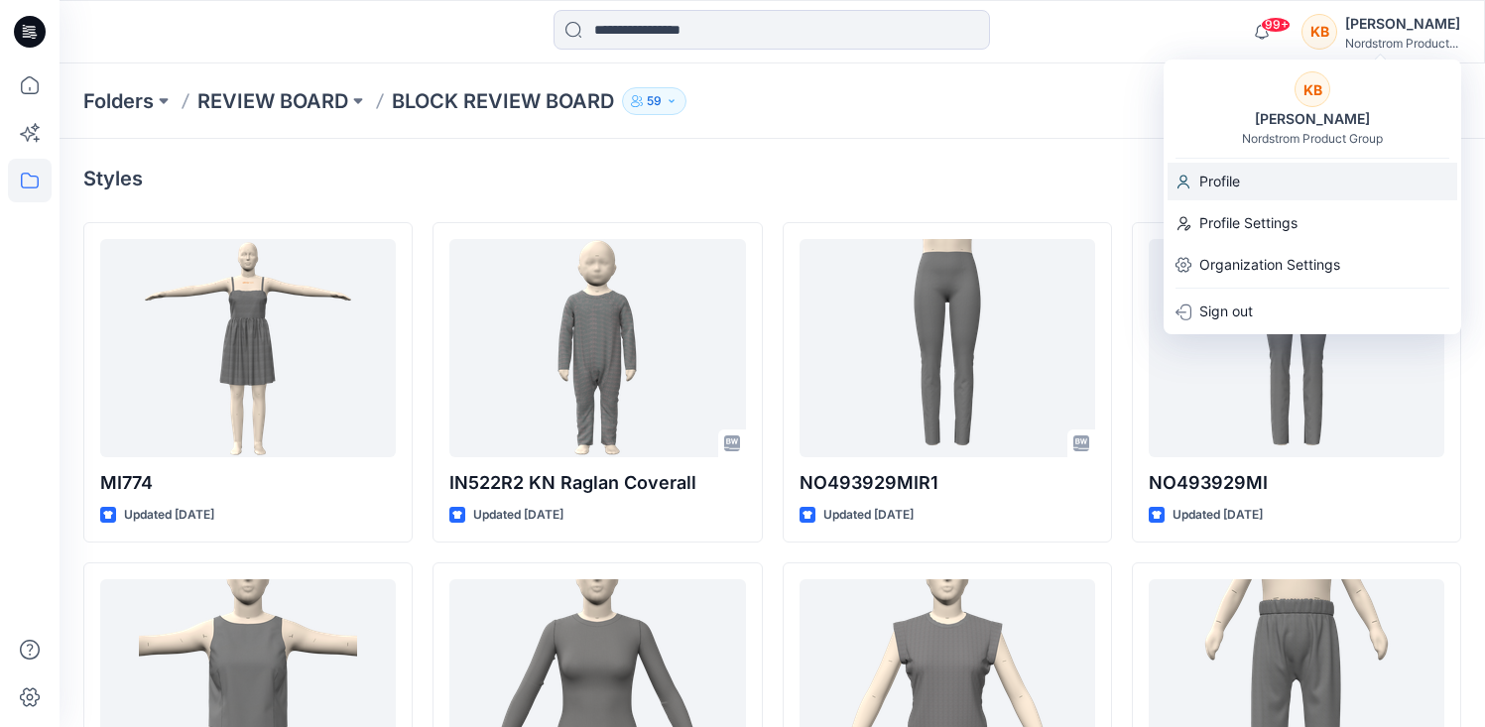
click at [1209, 186] on p "Profile" at bounding box center [1219, 182] width 41 height 38
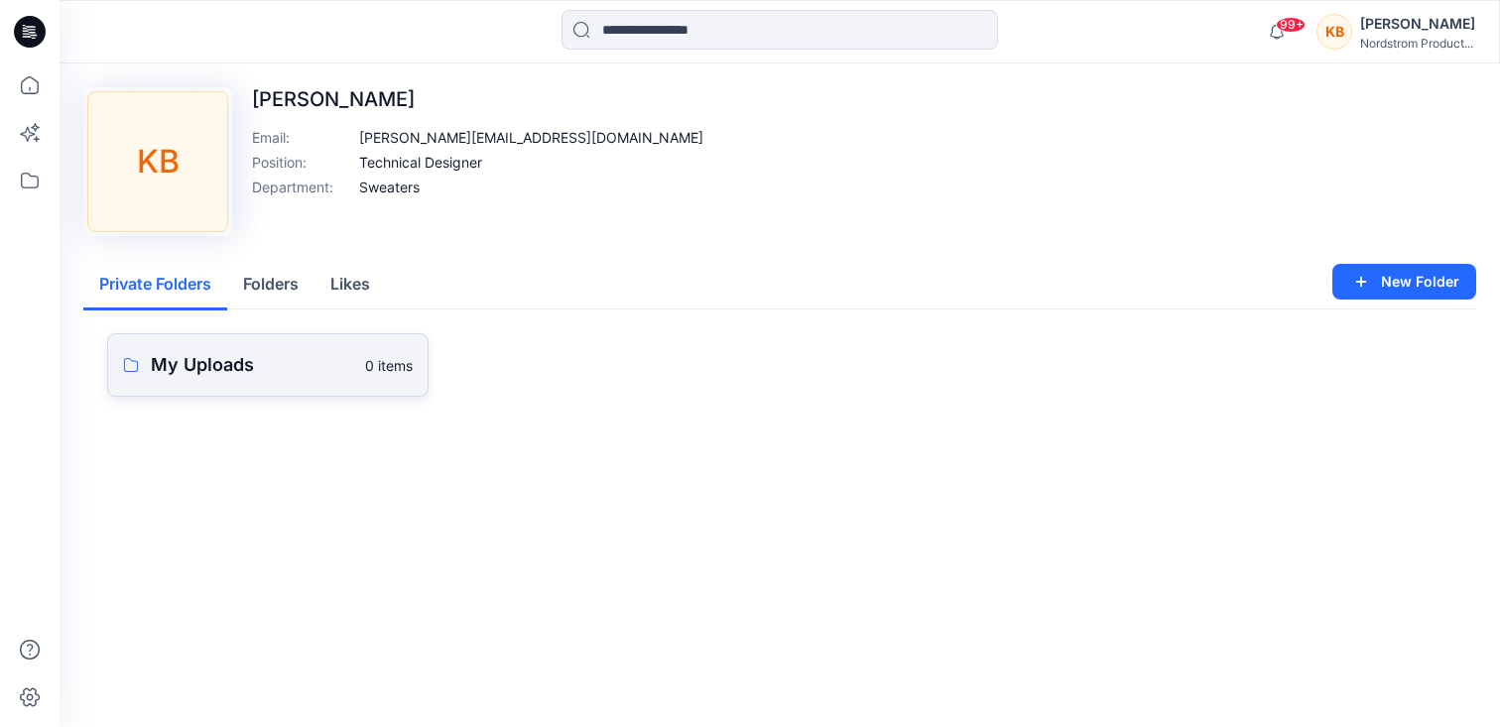
click at [221, 363] on p "My Uploads" at bounding box center [252, 365] width 202 height 28
